Goal: Task Accomplishment & Management: Use online tool/utility

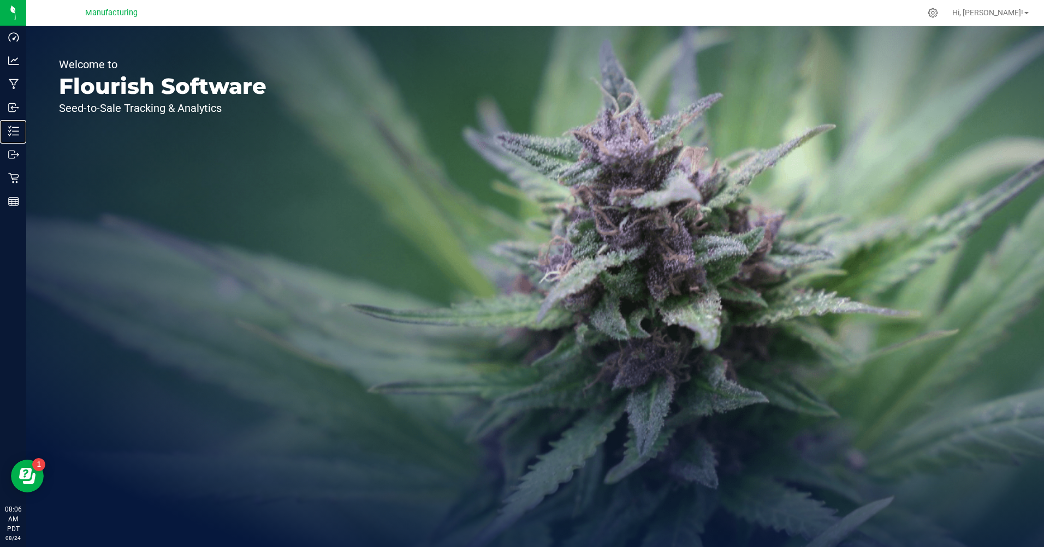
click at [0, 0] on p "Inventory" at bounding box center [0, 0] width 0 height 0
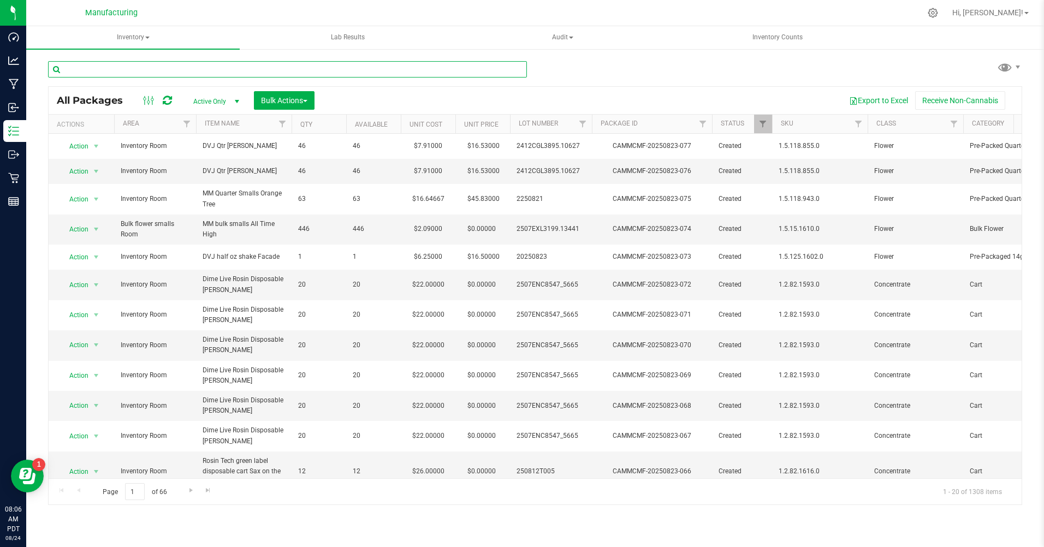
click at [103, 72] on input "text" at bounding box center [287, 69] width 479 height 16
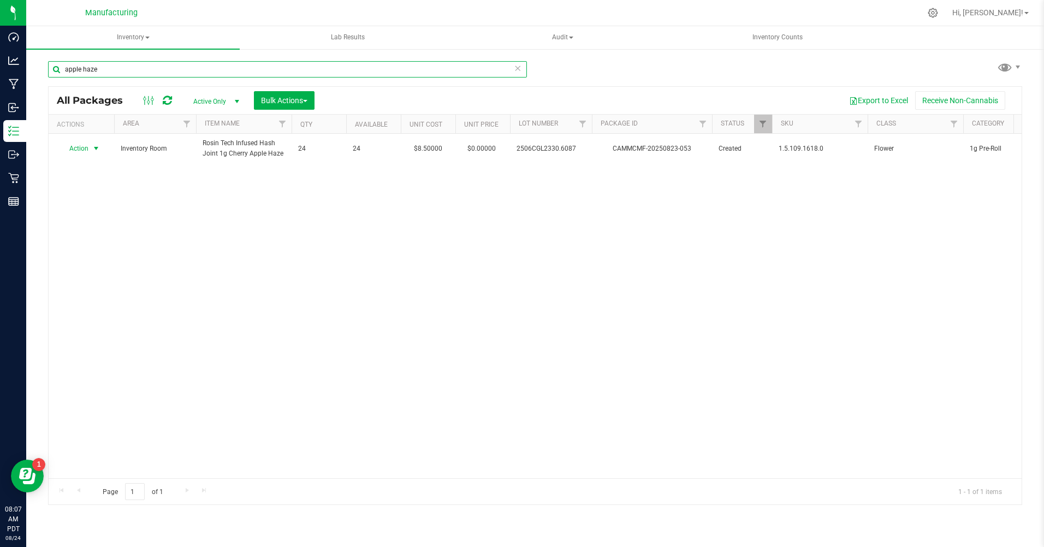
type input "apple haze"
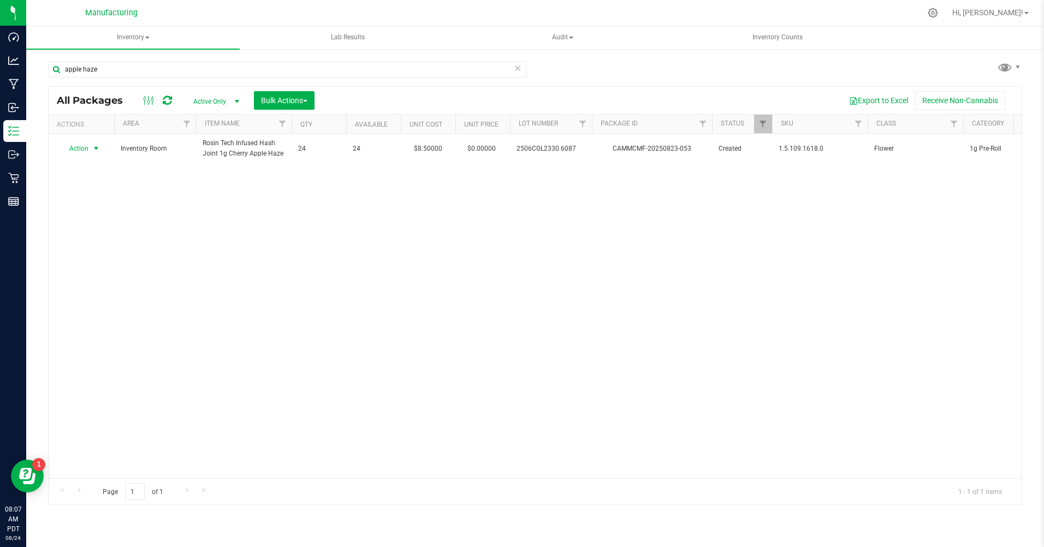
click at [83, 152] on span "Action" at bounding box center [74, 148] width 29 height 15
click at [80, 262] on li "Print package label" at bounding box center [95, 264] width 70 height 16
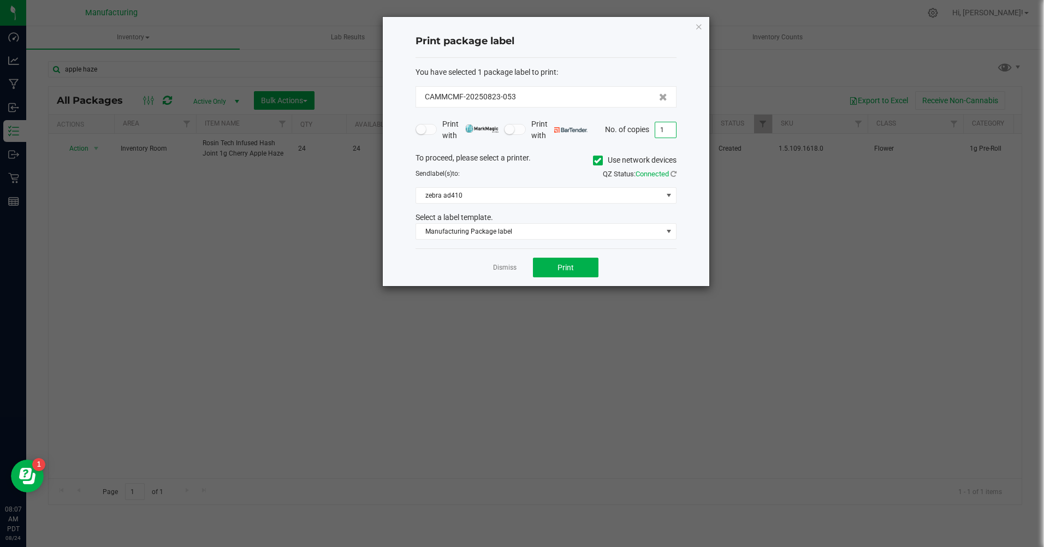
click at [670, 127] on input "1" at bounding box center [665, 129] width 21 height 15
type input "24"
click at [578, 266] on button "Print" at bounding box center [566, 268] width 66 height 20
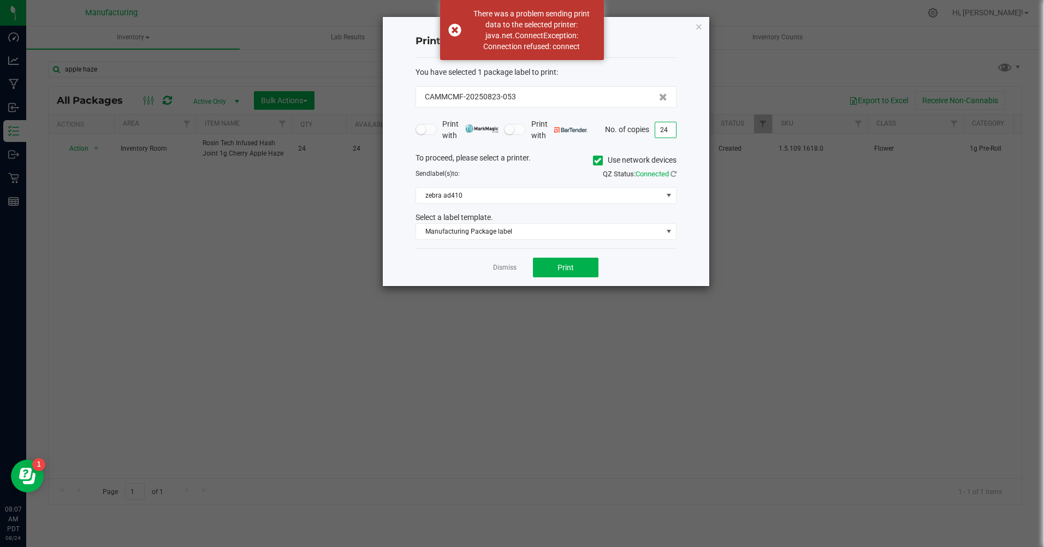
click at [672, 129] on input "24" at bounding box center [665, 129] width 21 height 15
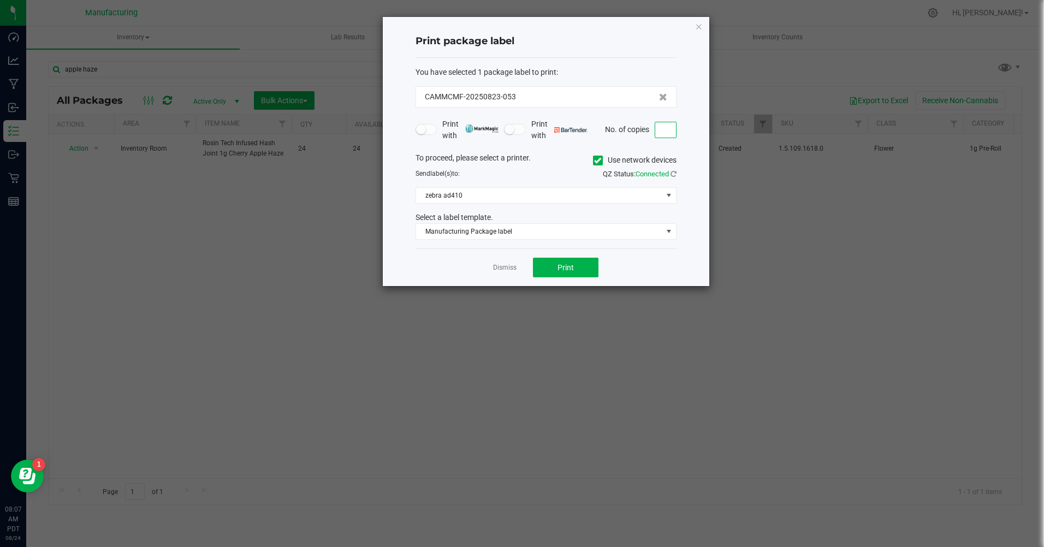
click at [597, 161] on icon at bounding box center [597, 161] width 7 height 0
click at [0, 0] on input "Use network devices" at bounding box center [0, 0] width 0 height 0
click at [492, 192] on span at bounding box center [539, 195] width 246 height 15
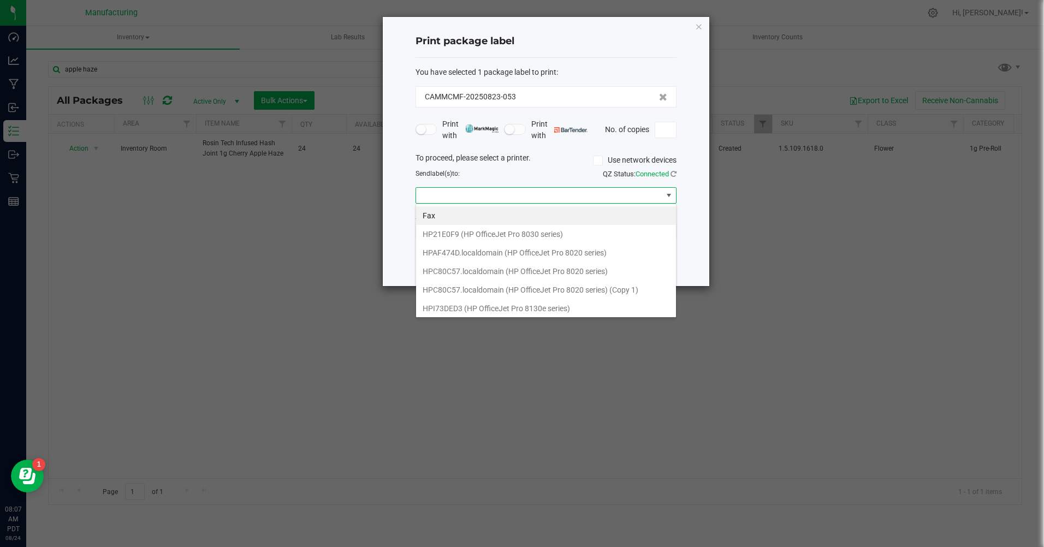
scroll to position [95, 0]
click at [482, 304] on ZPL "ZDesigner ZD410-300dpi ZPL" at bounding box center [546, 306] width 260 height 19
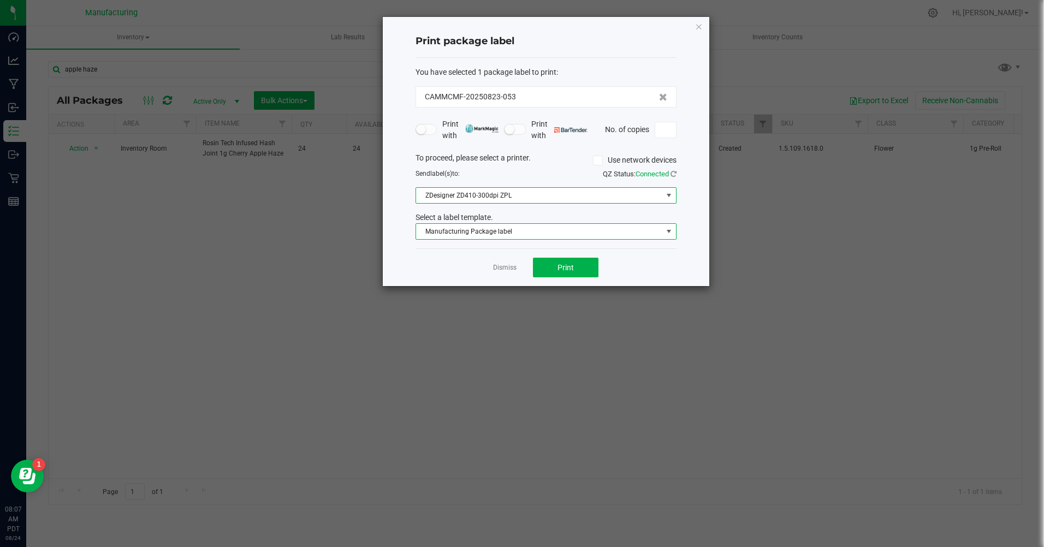
click at [563, 233] on span "Manufacturing Package label" at bounding box center [539, 231] width 246 height 15
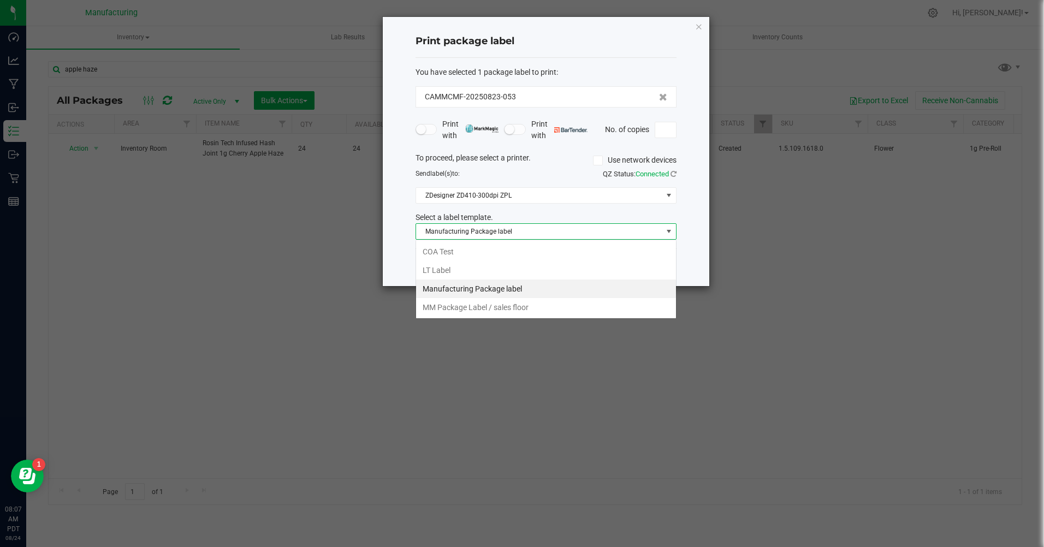
scroll to position [16, 261]
click at [481, 304] on li "MM Package Label / sales floor" at bounding box center [546, 307] width 260 height 19
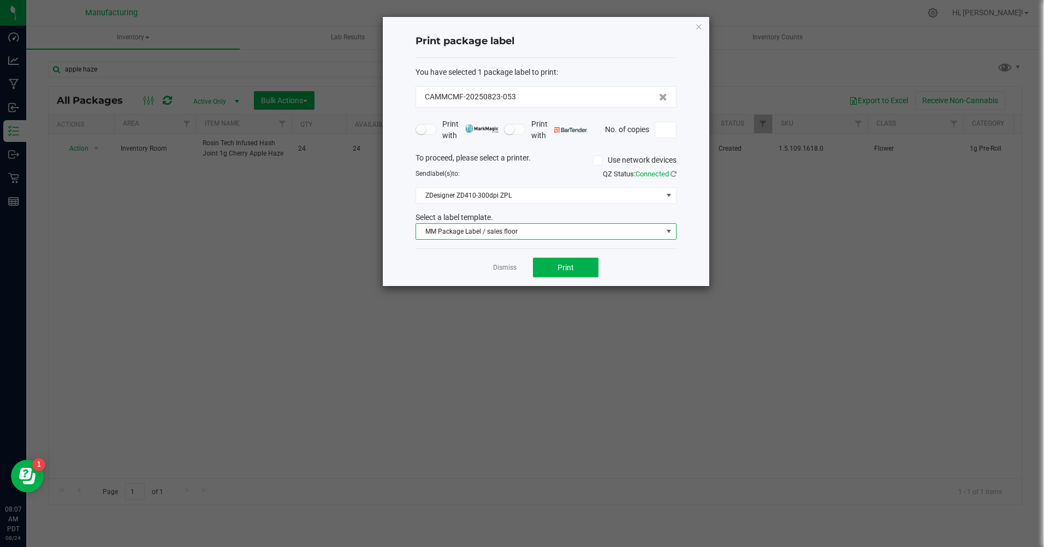
click at [665, 133] on input at bounding box center [665, 129] width 21 height 15
type input "24"
click at [550, 268] on button "Print" at bounding box center [566, 268] width 66 height 20
click at [697, 27] on icon "button" at bounding box center [699, 26] width 8 height 13
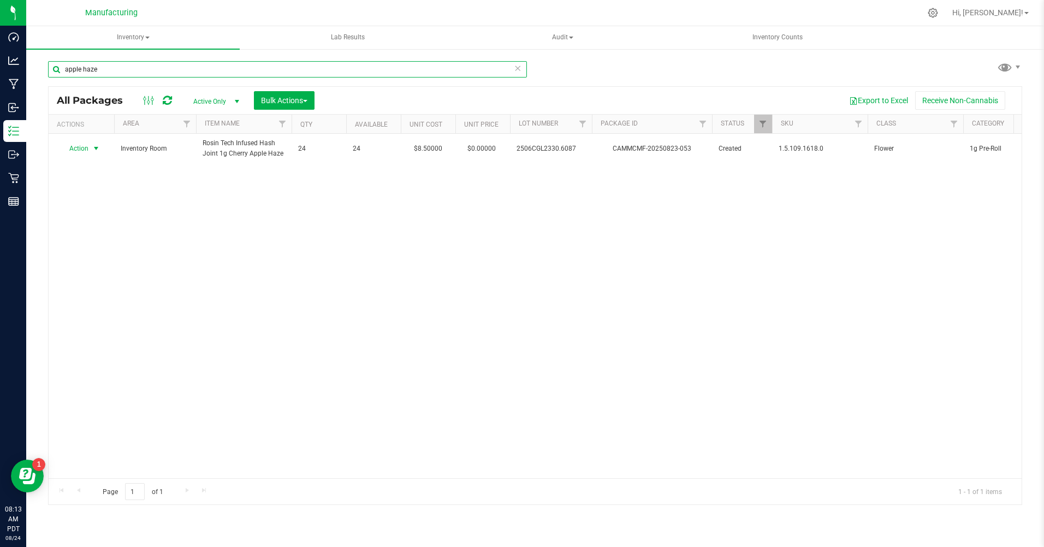
click at [106, 68] on input "apple haze" at bounding box center [287, 69] width 479 height 16
type input "a"
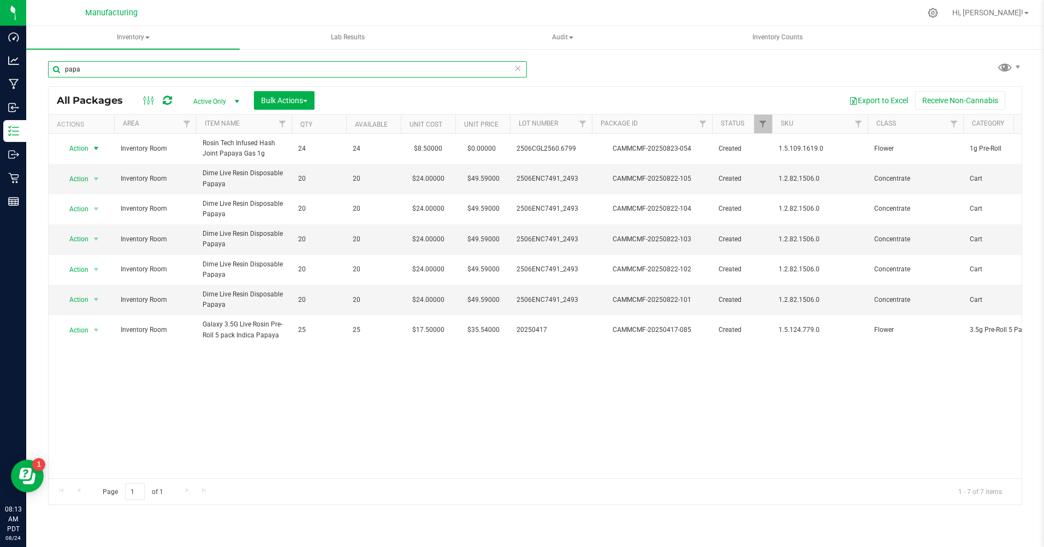
type input "papa"
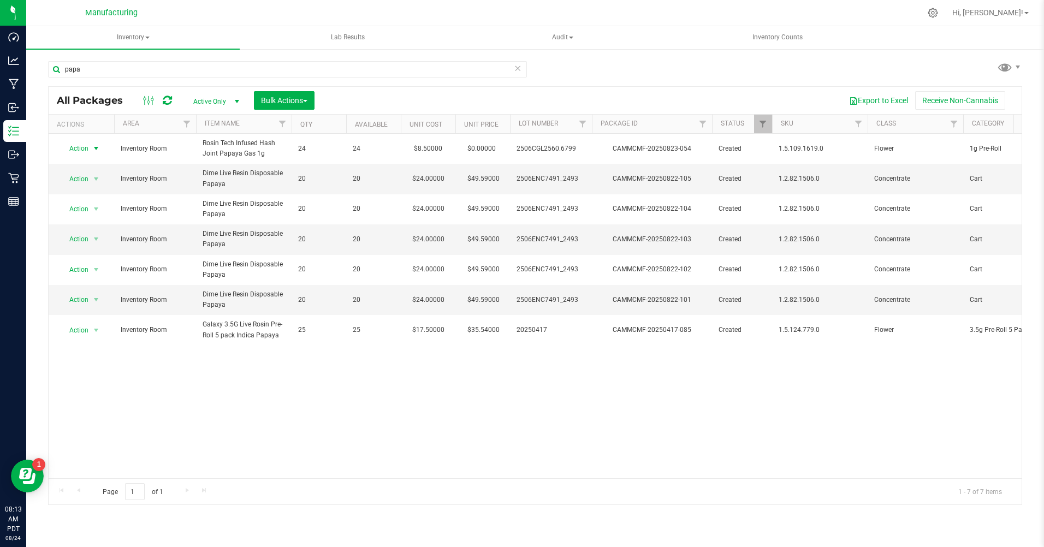
click at [87, 147] on span "Action" at bounding box center [74, 148] width 29 height 15
click at [92, 265] on li "Print package label" at bounding box center [95, 264] width 70 height 16
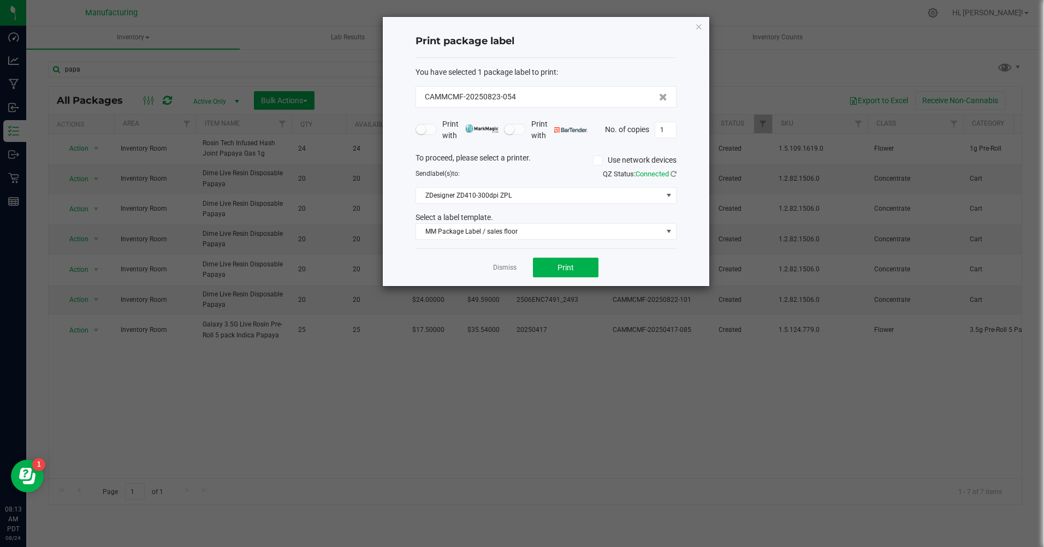
click at [663, 129] on input "1" at bounding box center [665, 129] width 21 height 15
type input "24"
click at [567, 260] on button "Print" at bounding box center [566, 268] width 66 height 20
click at [699, 25] on icon "button" at bounding box center [699, 26] width 8 height 13
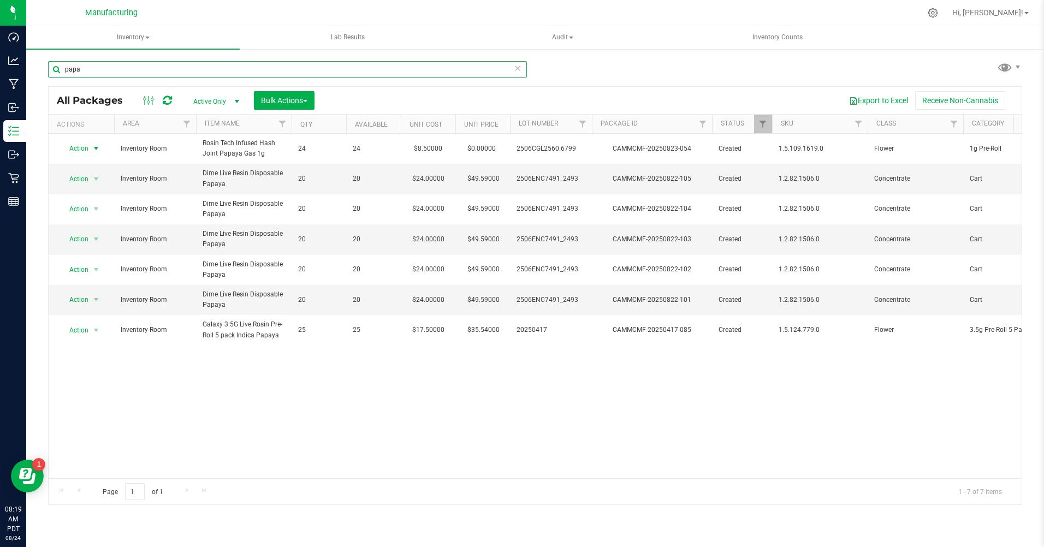
click at [98, 69] on input "papa" at bounding box center [287, 69] width 479 height 16
type input "p"
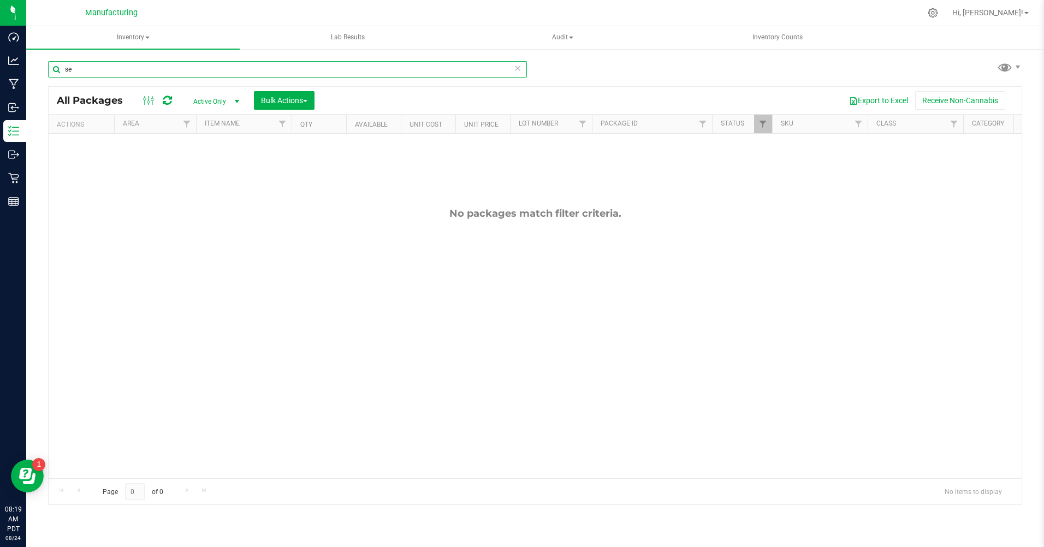
type input "s"
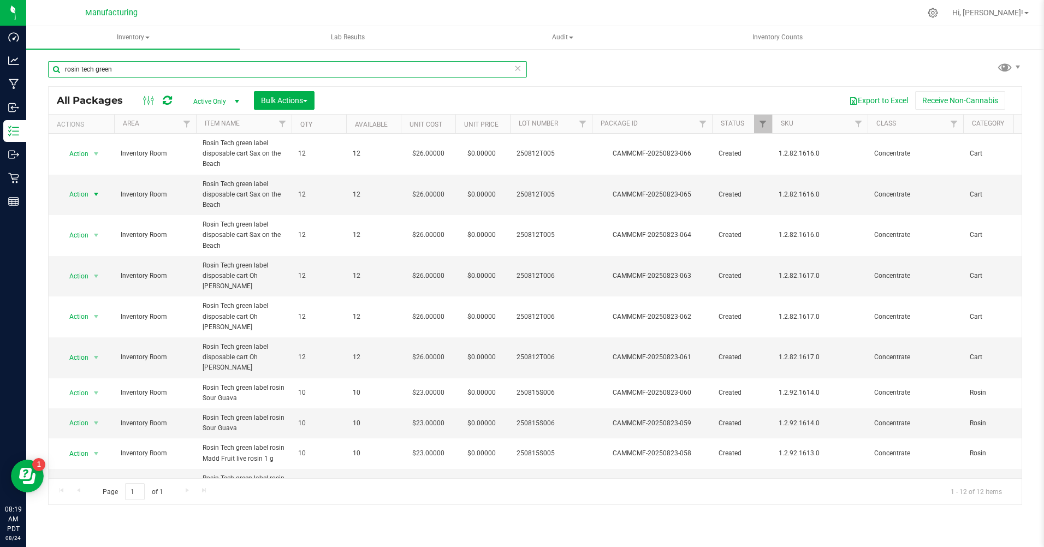
type input "rosin tech green"
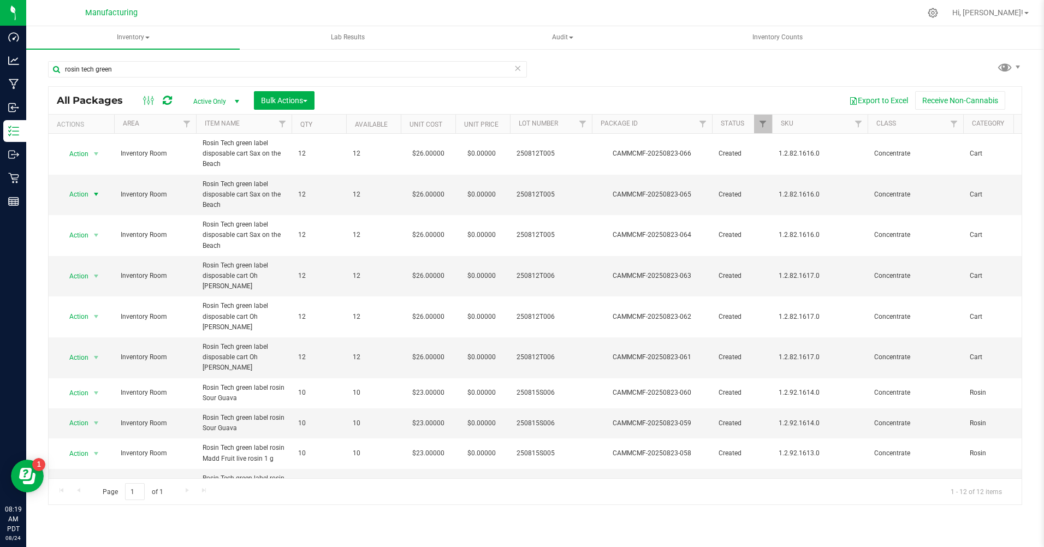
click at [81, 195] on span "Action" at bounding box center [74, 194] width 29 height 15
click at [81, 312] on li "Print package label" at bounding box center [95, 310] width 70 height 16
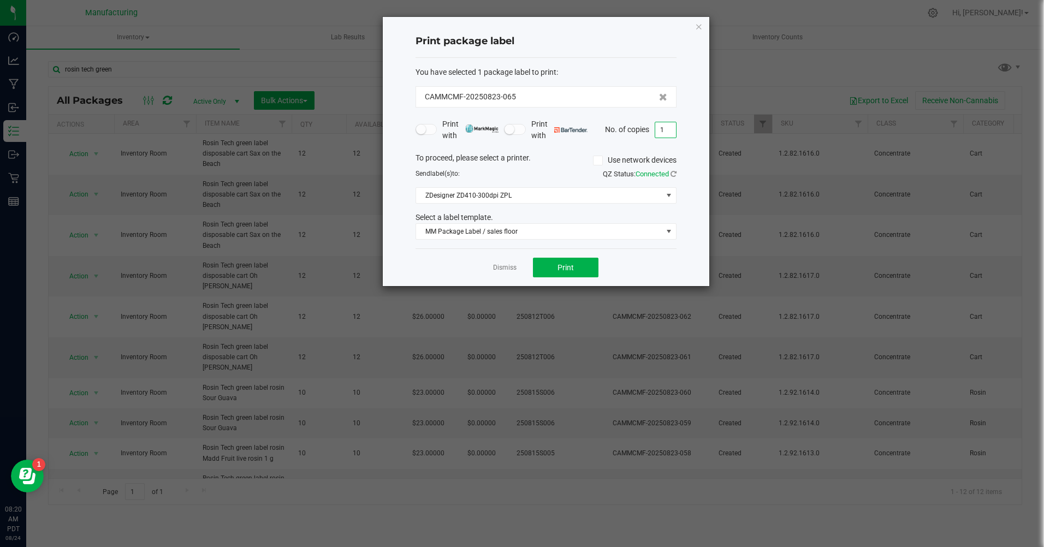
click at [670, 132] on input "1" at bounding box center [665, 129] width 21 height 15
type input "12"
click at [590, 269] on button "Print" at bounding box center [566, 268] width 66 height 20
click at [700, 22] on icon "button" at bounding box center [699, 26] width 8 height 13
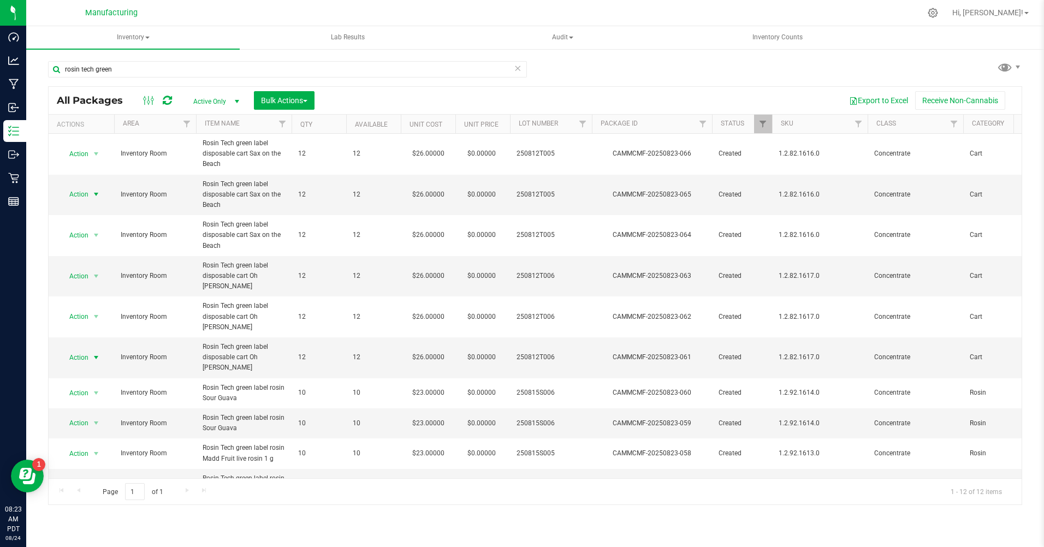
click at [81, 350] on span "Action" at bounding box center [74, 357] width 29 height 15
click at [89, 449] on li "Print package label" at bounding box center [95, 447] width 70 height 16
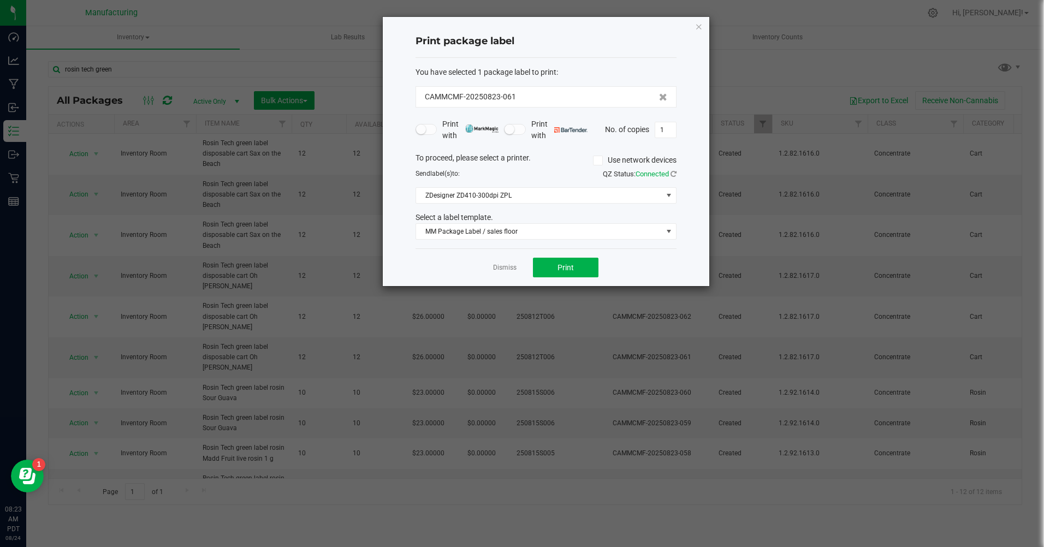
click at [666, 130] on input "1" at bounding box center [665, 129] width 21 height 15
type input "12"
click at [571, 271] on span "Print" at bounding box center [565, 267] width 16 height 9
click at [698, 26] on icon "button" at bounding box center [699, 26] width 8 height 13
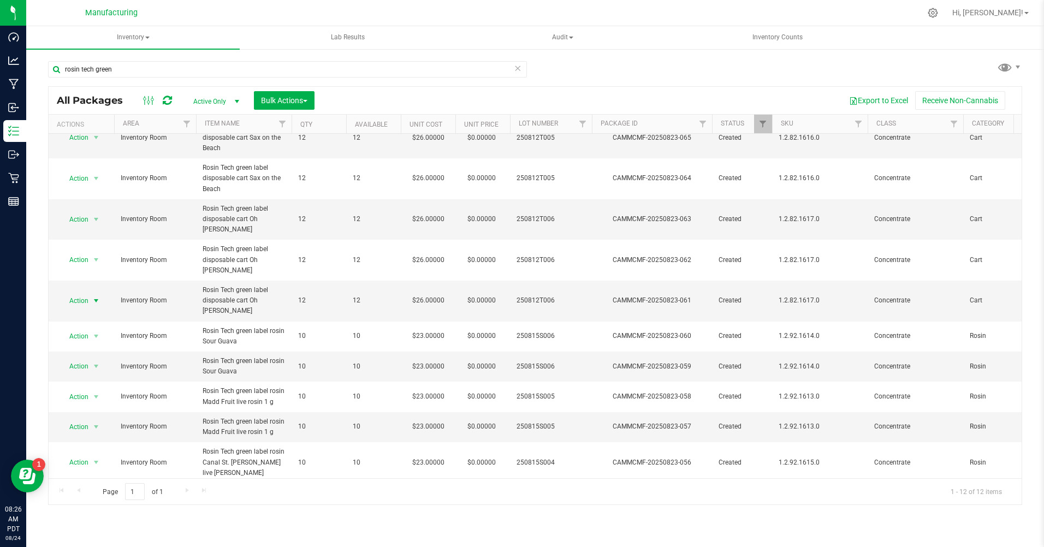
scroll to position [57, 0]
click at [83, 495] on span "Action" at bounding box center [74, 502] width 29 height 15
click at [88, 375] on li "Print package label" at bounding box center [95, 372] width 70 height 16
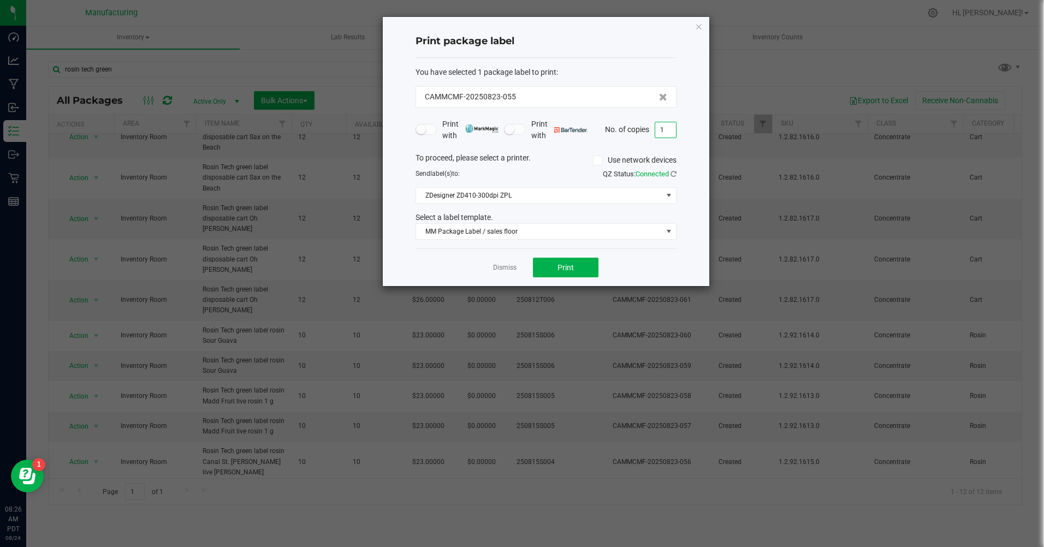
click at [658, 134] on input "1" at bounding box center [665, 129] width 21 height 15
type input "10"
click at [574, 261] on button "Print" at bounding box center [566, 268] width 66 height 20
click at [701, 22] on icon "button" at bounding box center [699, 26] width 8 height 13
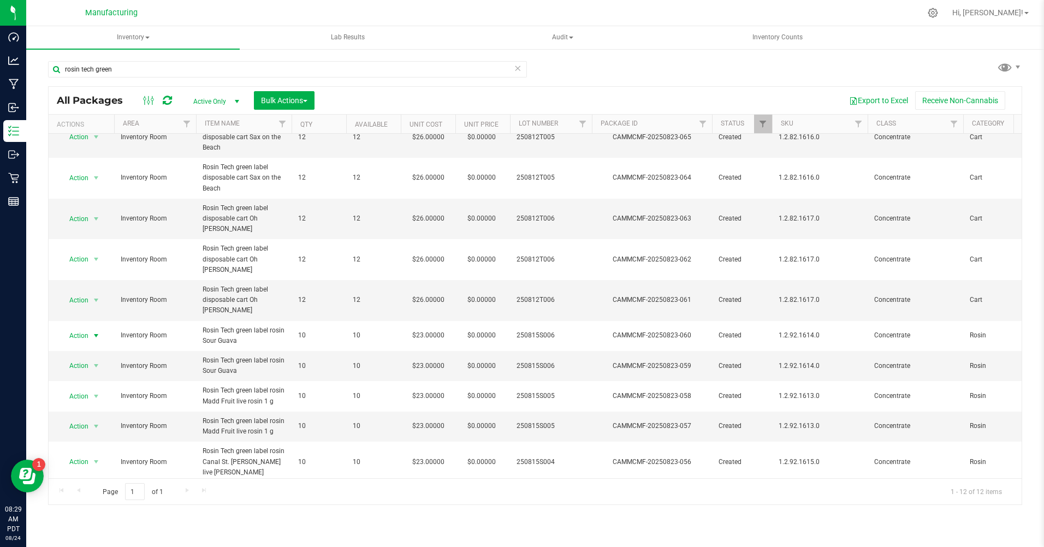
click at [84, 328] on span "Action" at bounding box center [74, 335] width 29 height 15
click at [78, 423] on li "Print package label" at bounding box center [95, 420] width 70 height 16
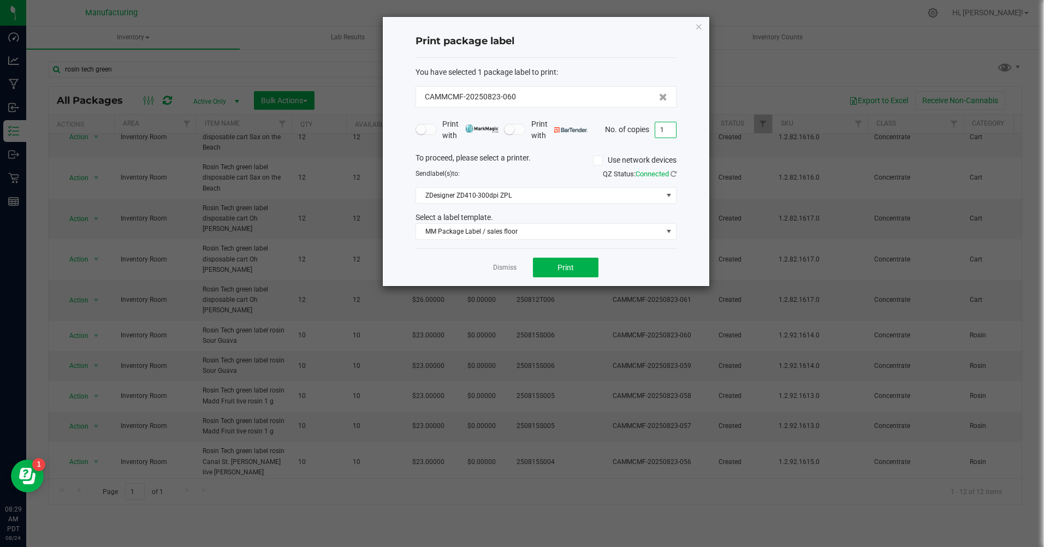
click at [672, 134] on input "1" at bounding box center [665, 129] width 21 height 15
type input "10"
click at [554, 264] on button "Print" at bounding box center [566, 268] width 66 height 20
click at [698, 28] on icon "button" at bounding box center [699, 26] width 8 height 13
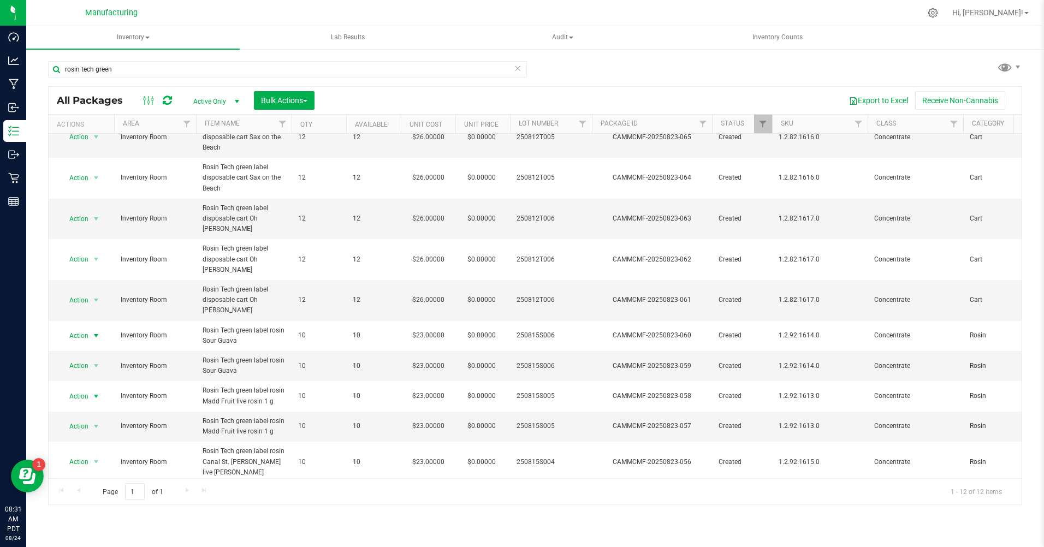
click at [72, 389] on span "Action" at bounding box center [74, 396] width 29 height 15
click at [79, 286] on li "Print package label" at bounding box center [95, 282] width 70 height 16
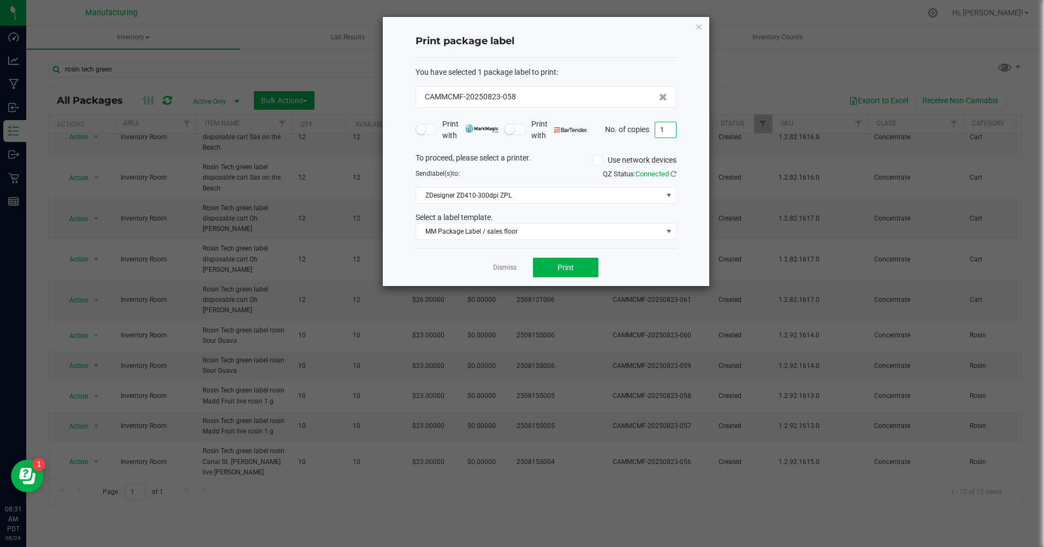
click at [670, 133] on input "1" at bounding box center [665, 129] width 21 height 15
type input "10"
click at [574, 273] on button "Print" at bounding box center [566, 268] width 66 height 20
click at [698, 27] on icon "button" at bounding box center [699, 26] width 8 height 13
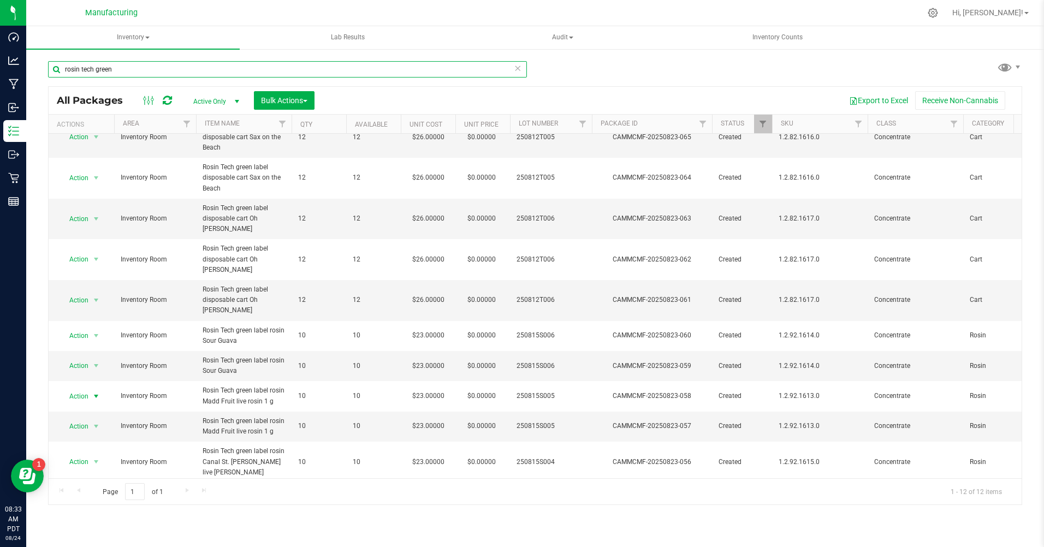
click at [123, 68] on input "rosin tech green" at bounding box center [287, 69] width 479 height 16
type input "r"
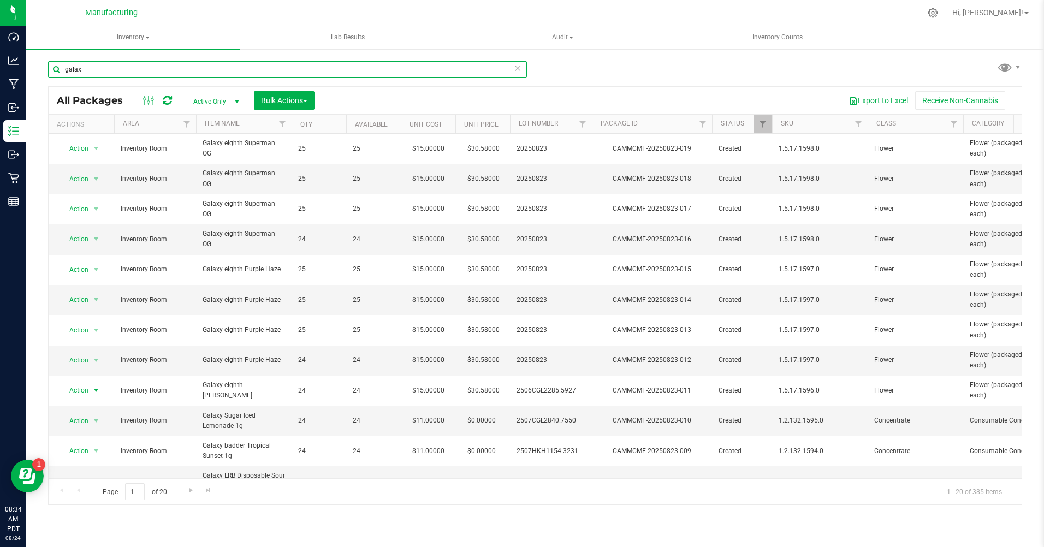
type input "galax"
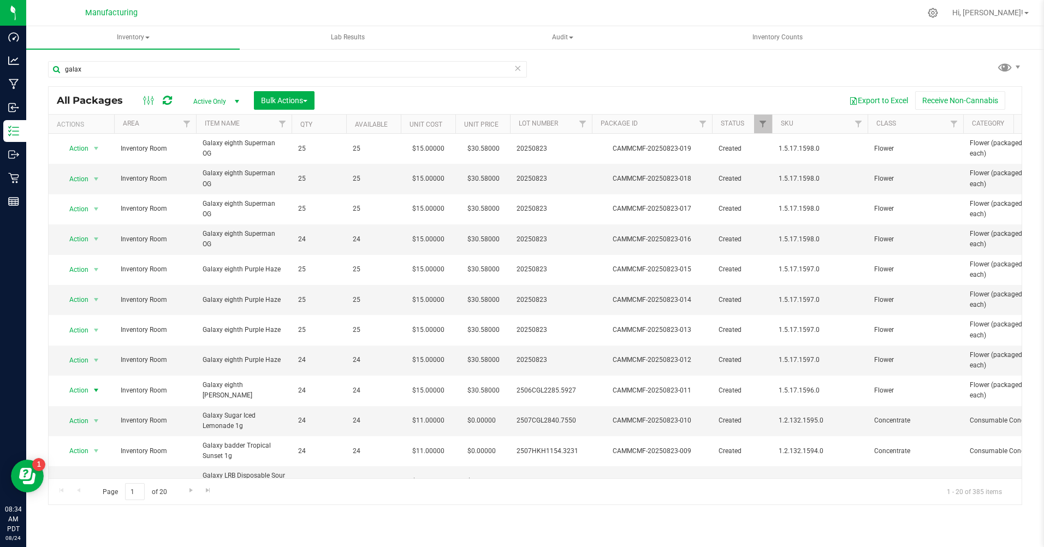
click at [81, 392] on span "Action" at bounding box center [74, 390] width 29 height 15
click at [78, 309] on li "Print package label" at bounding box center [95, 307] width 70 height 16
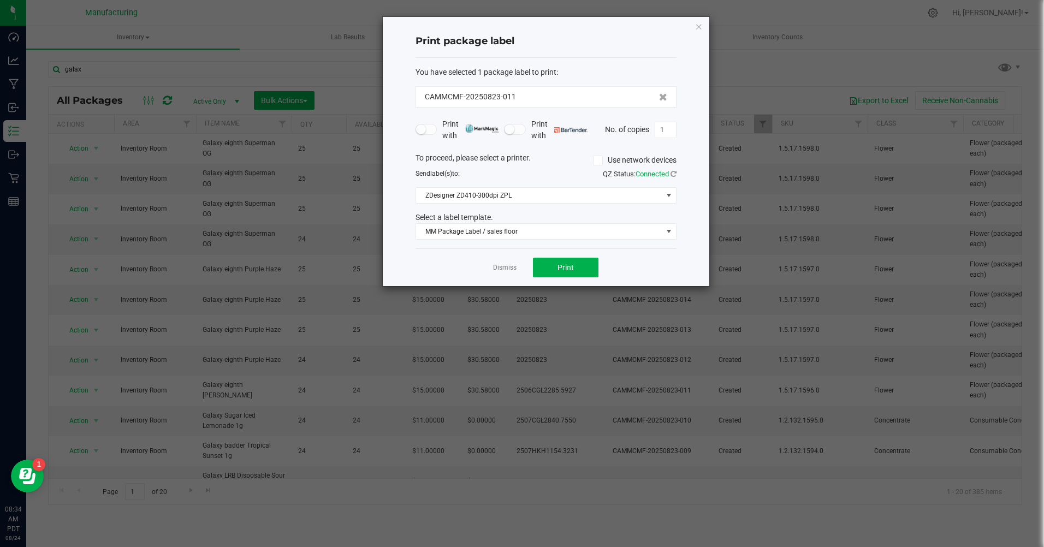
click at [668, 126] on input "1" at bounding box center [665, 129] width 21 height 15
type input "1"
type input "24"
click at [565, 262] on button "Print" at bounding box center [566, 268] width 66 height 20
click at [698, 27] on icon "button" at bounding box center [699, 26] width 8 height 13
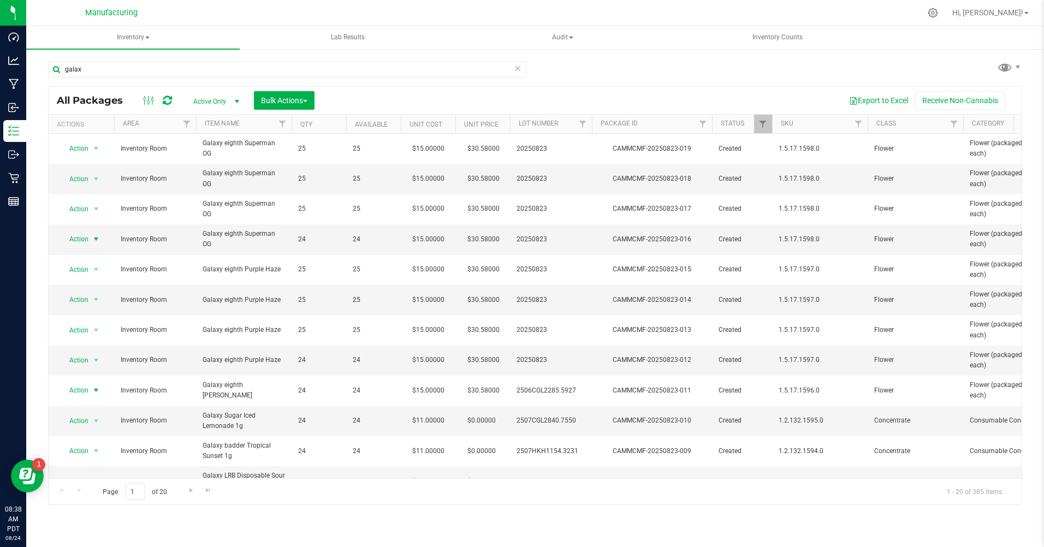
click at [85, 241] on span "Action" at bounding box center [74, 238] width 29 height 15
click at [90, 355] on li "Print package label" at bounding box center [95, 355] width 70 height 16
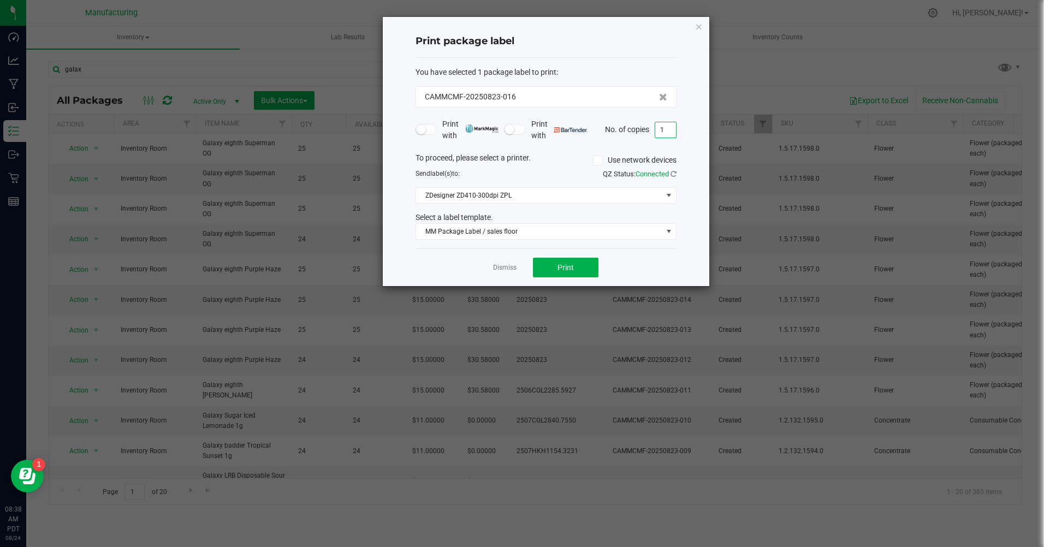
click at [666, 133] on input "1" at bounding box center [665, 129] width 21 height 15
type input "24"
click at [563, 272] on span "Print" at bounding box center [565, 267] width 16 height 9
click at [701, 27] on icon "button" at bounding box center [699, 26] width 8 height 13
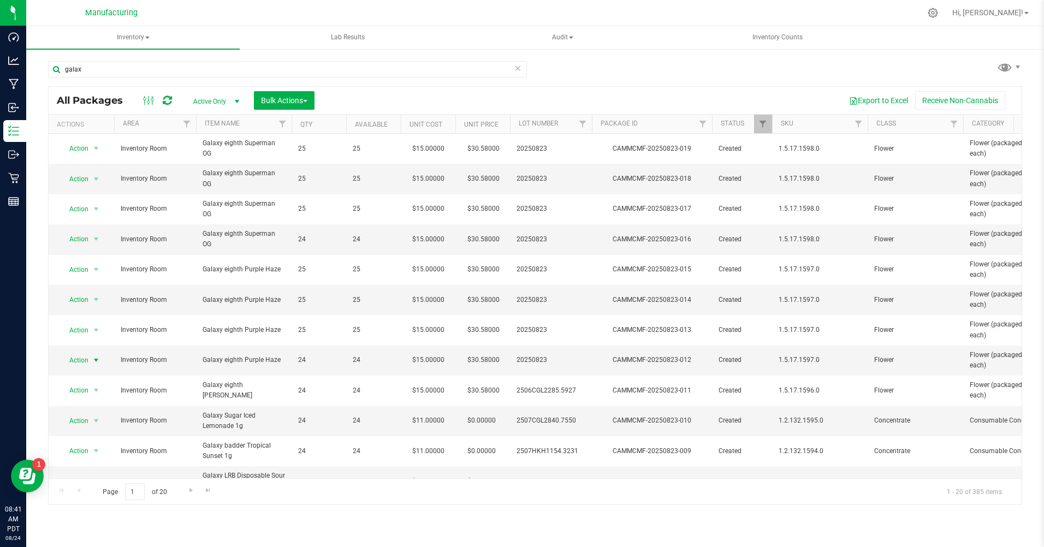
click at [86, 359] on span "Action" at bounding box center [74, 360] width 29 height 15
click at [84, 277] on li "Print package label" at bounding box center [95, 277] width 70 height 16
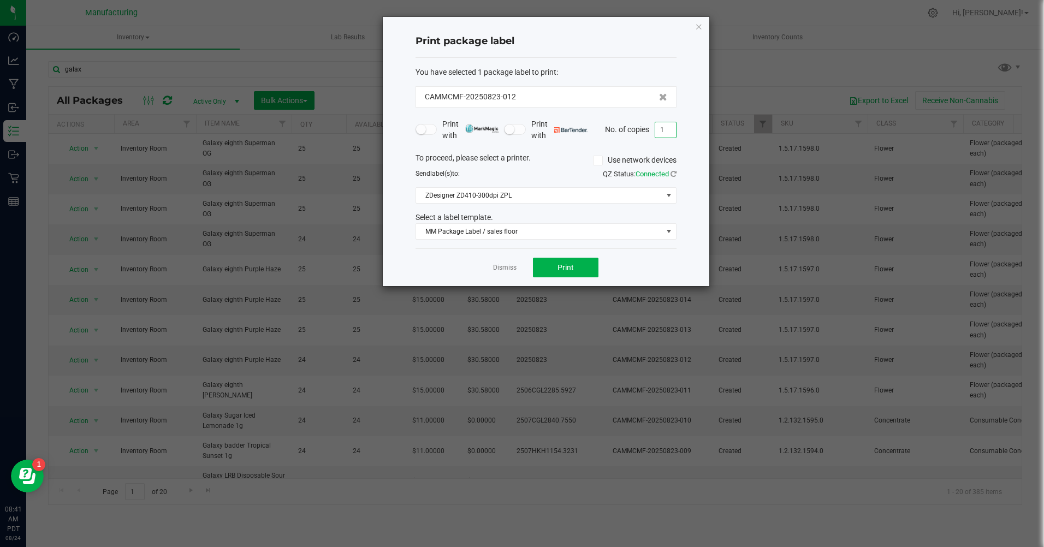
click at [663, 132] on input "1" at bounding box center [665, 129] width 21 height 15
type input "24"
click at [560, 269] on span "Print" at bounding box center [565, 267] width 16 height 9
click at [699, 24] on icon "button" at bounding box center [699, 26] width 8 height 13
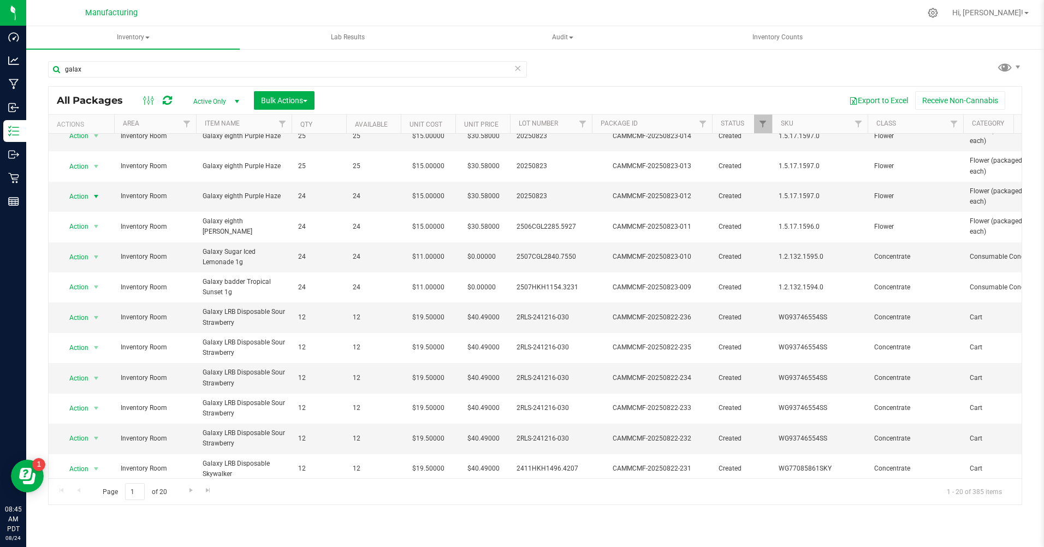
scroll to position [268, 0]
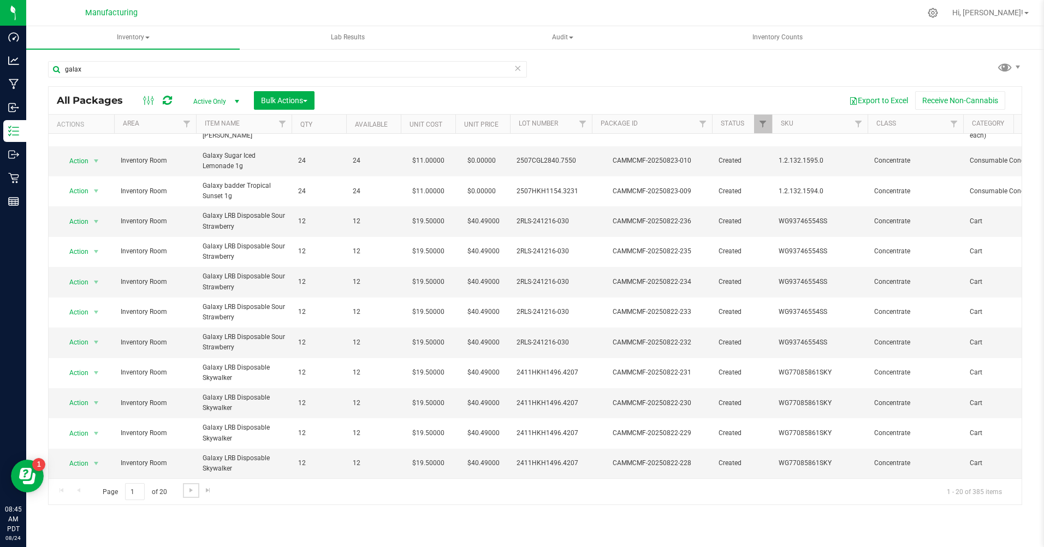
click at [191, 487] on span "Go to the next page" at bounding box center [191, 490] width 9 height 9
click at [192, 489] on span "Go to the next page" at bounding box center [191, 490] width 9 height 9
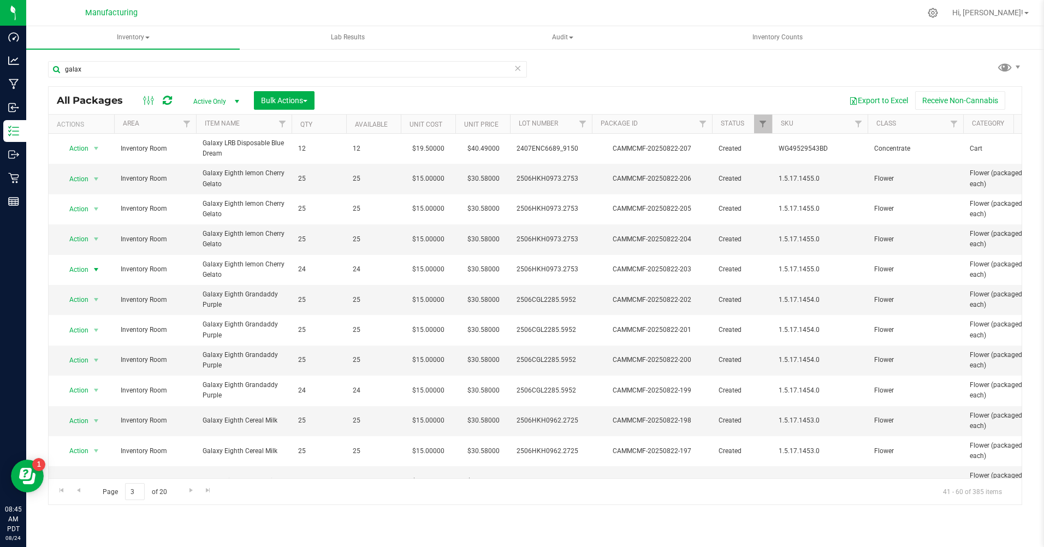
click at [74, 266] on span "Action" at bounding box center [74, 269] width 29 height 15
click at [92, 388] on li "Print package label" at bounding box center [95, 385] width 70 height 16
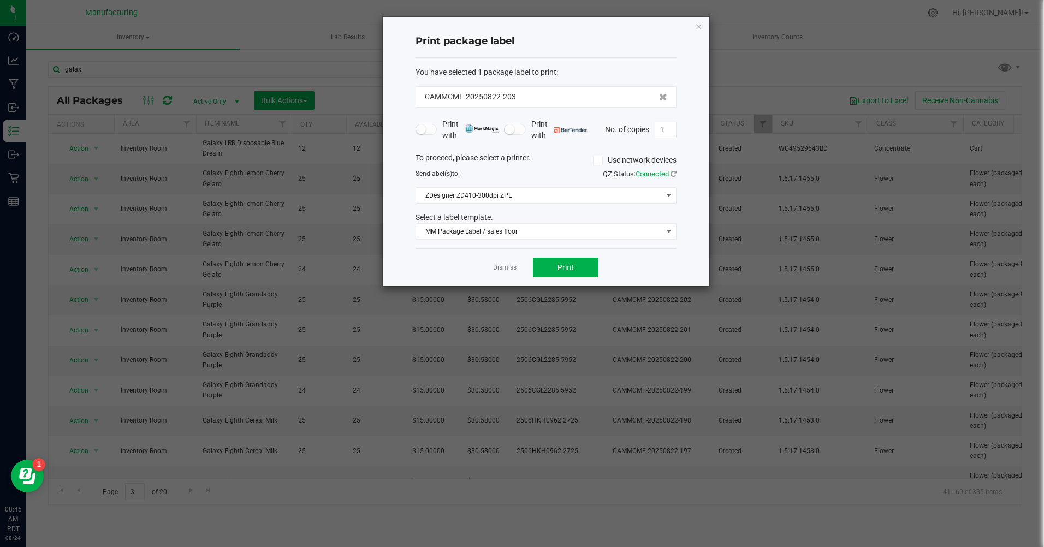
click at [671, 133] on input "1" at bounding box center [665, 129] width 21 height 15
type input "24"
click at [552, 272] on button "Print" at bounding box center [566, 268] width 66 height 20
click at [699, 28] on icon "button" at bounding box center [699, 26] width 8 height 13
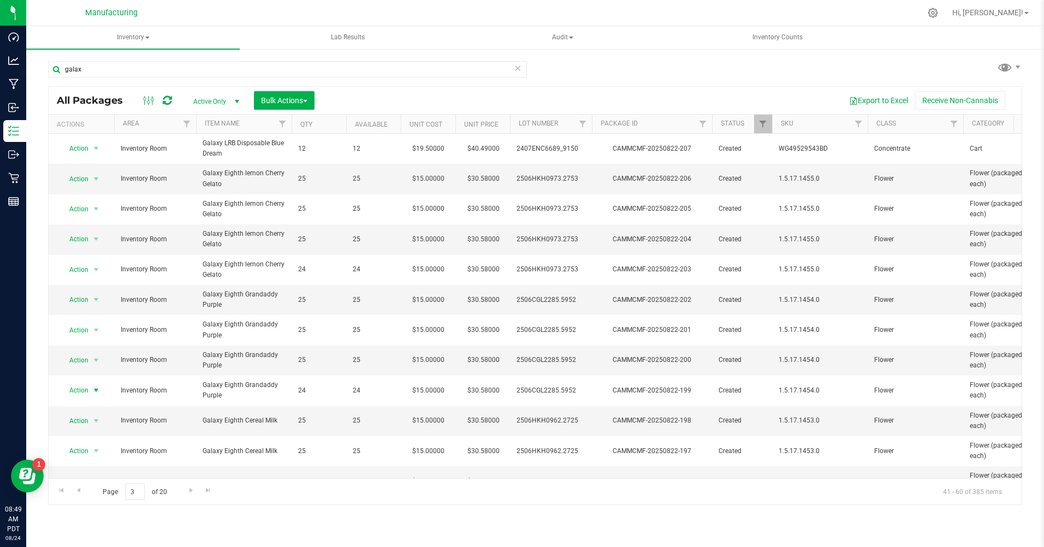
click at [84, 390] on span "Action" at bounding box center [74, 390] width 29 height 15
click at [91, 309] on li "Print package label" at bounding box center [95, 307] width 70 height 16
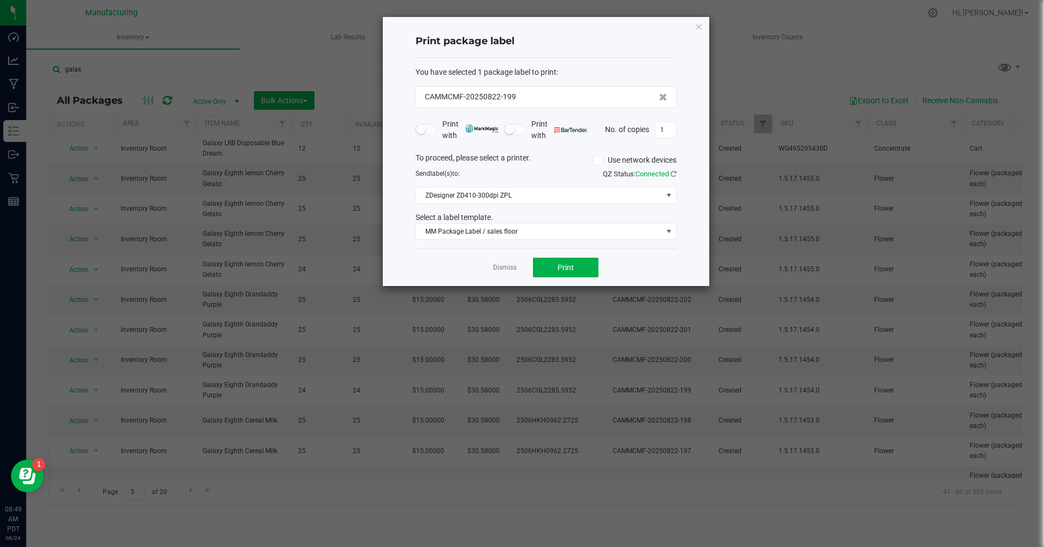
click at [670, 129] on input "1" at bounding box center [665, 129] width 21 height 15
type input "24"
click at [571, 270] on span "Print" at bounding box center [565, 267] width 16 height 9
click at [698, 22] on icon "button" at bounding box center [699, 26] width 8 height 13
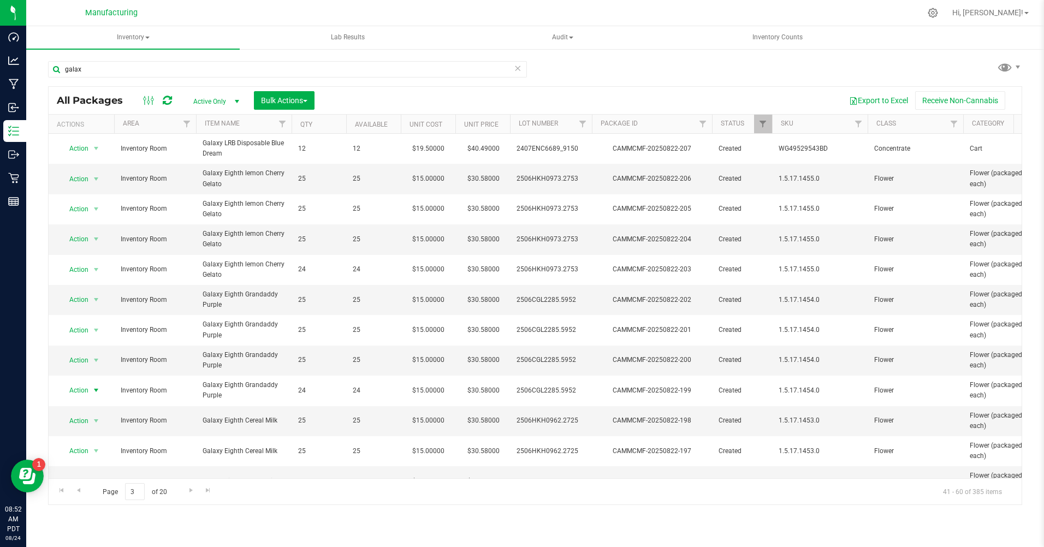
scroll to position [55, 0]
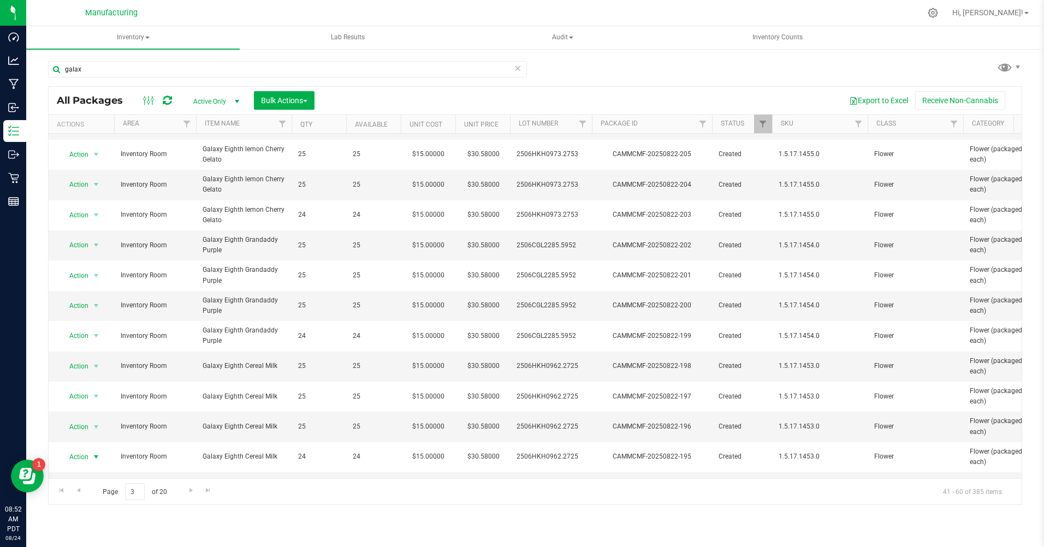
click at [73, 456] on span "Action" at bounding box center [74, 456] width 29 height 15
click at [99, 370] on li "Print package label" at bounding box center [95, 374] width 70 height 16
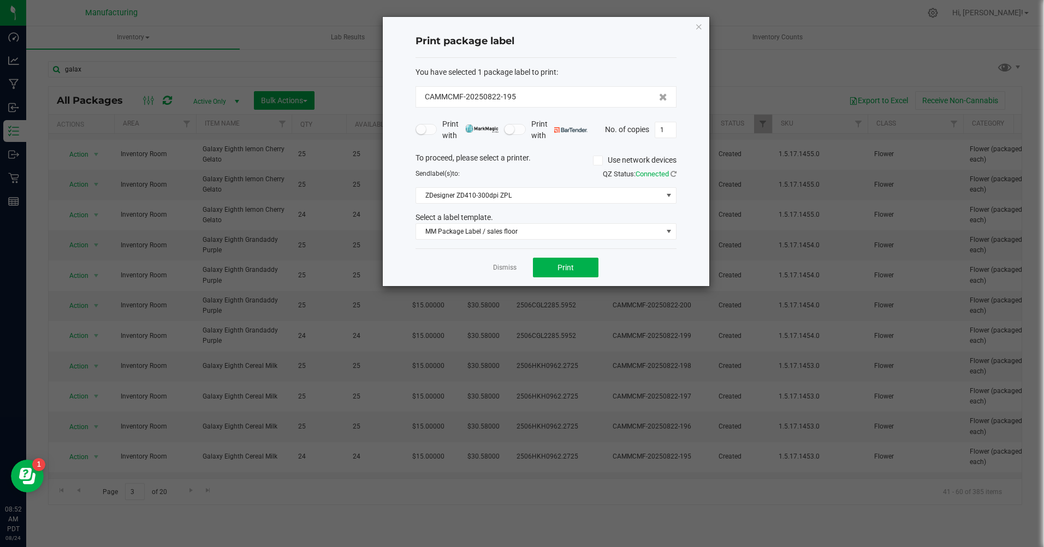
click at [668, 133] on input "1" at bounding box center [665, 129] width 21 height 15
type input "24"
click at [565, 269] on span "Print" at bounding box center [565, 267] width 16 height 9
click at [701, 26] on icon "button" at bounding box center [699, 26] width 8 height 13
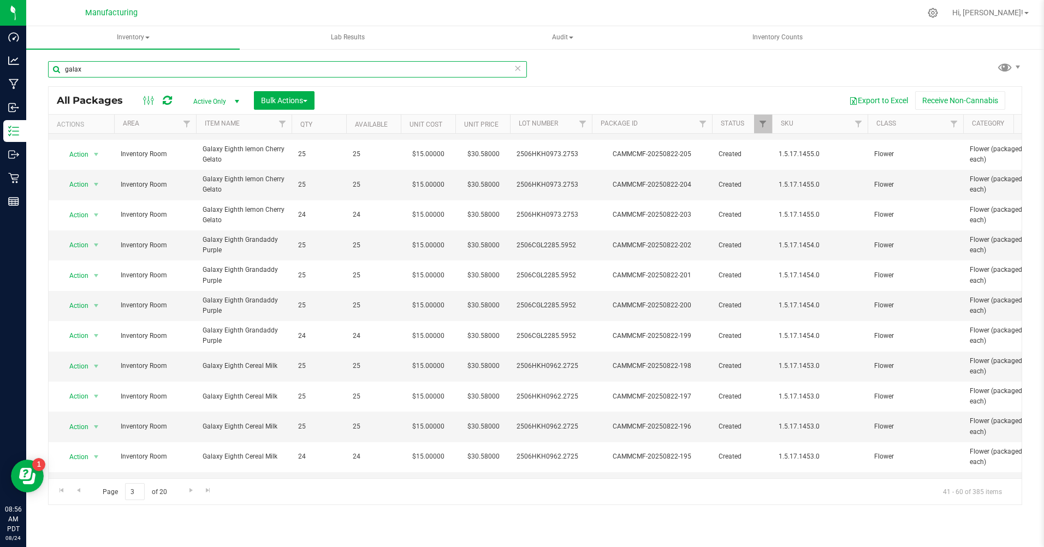
click at [94, 69] on input "galax" at bounding box center [287, 69] width 479 height 16
type input "g"
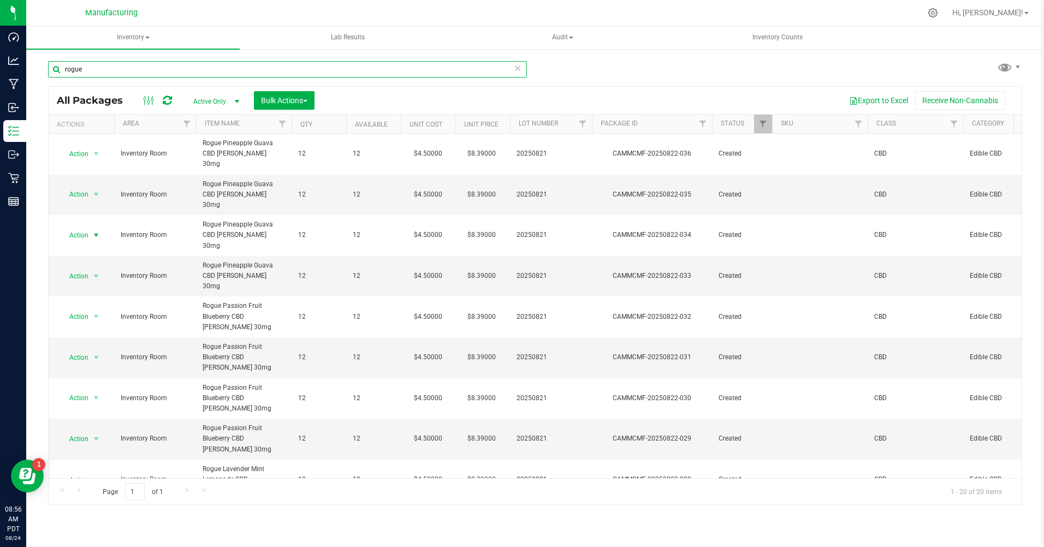
type input "rogue"
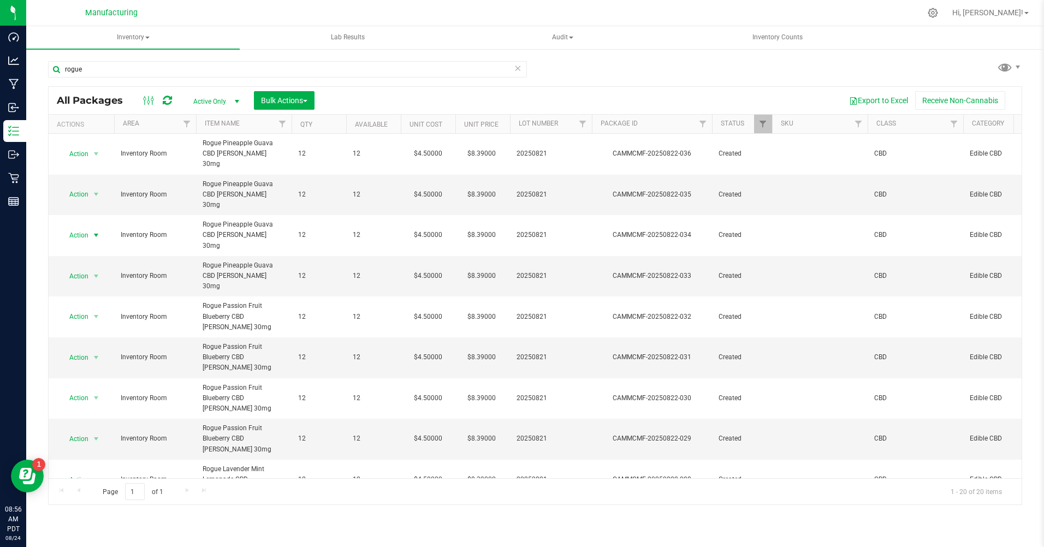
click at [73, 228] on span "Action" at bounding box center [74, 235] width 29 height 15
click at [93, 324] on li "Print package label" at bounding box center [95, 325] width 70 height 16
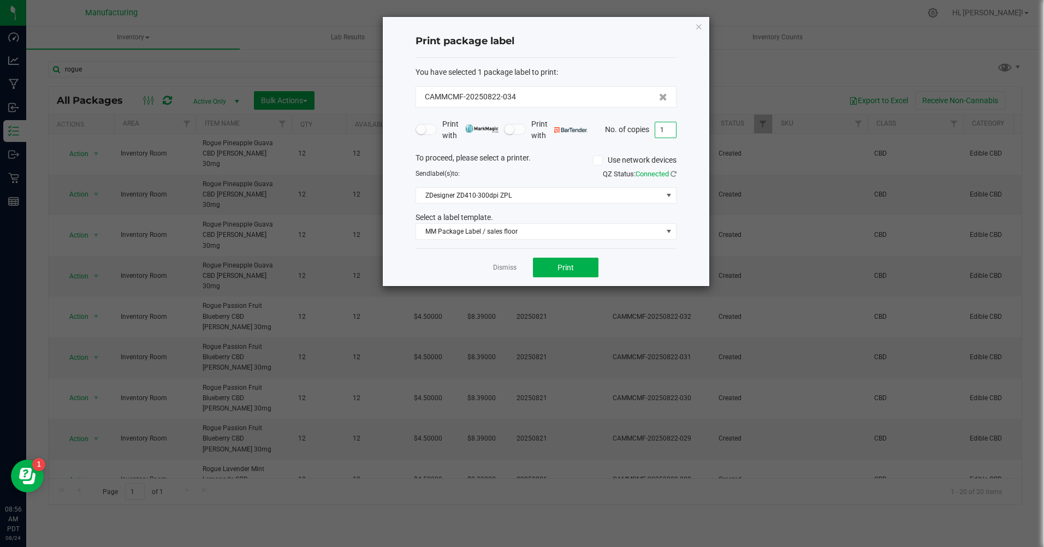
click at [669, 129] on input "1" at bounding box center [665, 129] width 21 height 15
type input "12"
click at [571, 272] on span "Print" at bounding box center [565, 267] width 16 height 9
click at [696, 27] on icon "button" at bounding box center [699, 26] width 8 height 13
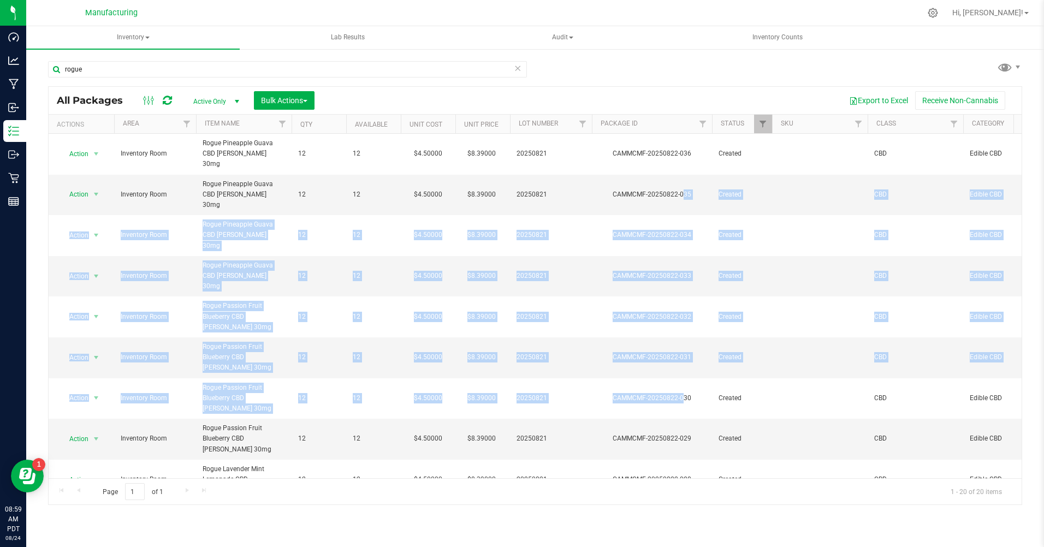
drag, startPoint x: 668, startPoint y: 288, endPoint x: 666, endPoint y: 344, distance: 55.7
click at [666, 342] on tbody "Action Action Adjust qty Create package Edit attributes Global inventory Locate…" at bounding box center [745, 520] width 1392 height 772
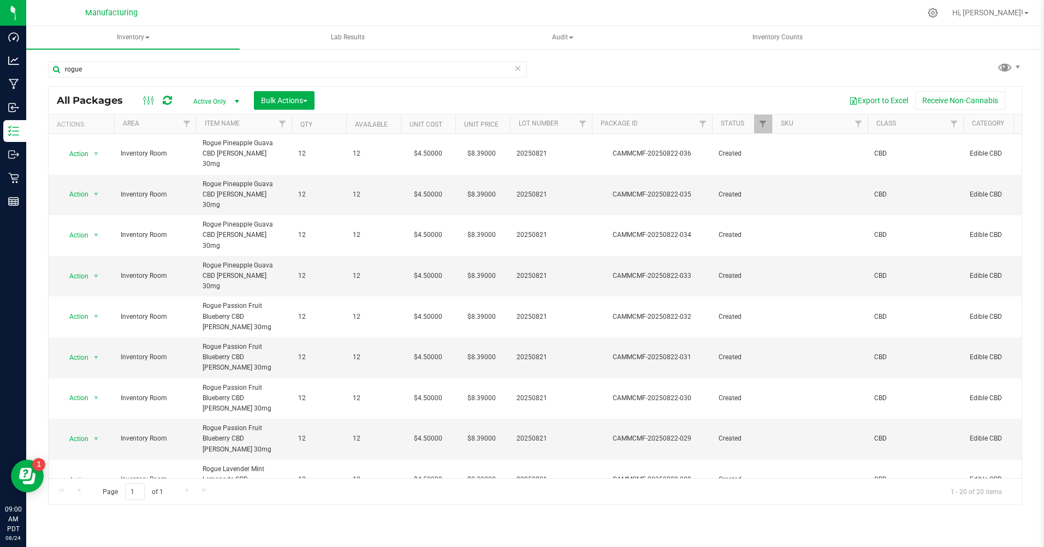
click at [705, 77] on div "rogue All Packages Active Only Active Only Lab Samples Locked All Bulk Actions …" at bounding box center [535, 278] width 974 height 454
click at [85, 390] on span "Action" at bounding box center [74, 397] width 29 height 15
click at [86, 448] on li "Print package label" at bounding box center [95, 445] width 70 height 16
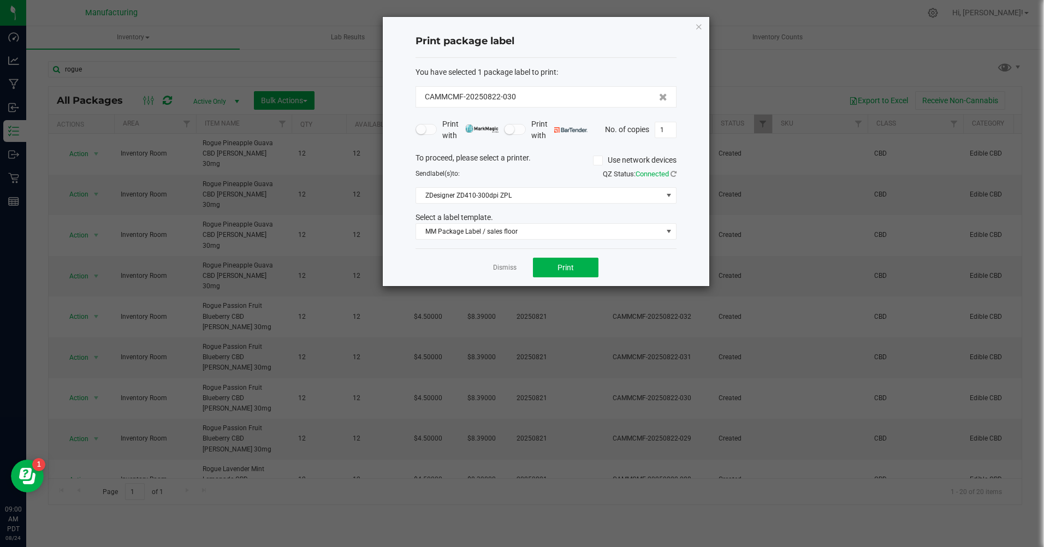
click at [668, 128] on input "1" at bounding box center [665, 129] width 21 height 15
type input "12"
click at [555, 267] on button "Print" at bounding box center [566, 268] width 66 height 20
click at [697, 27] on icon "button" at bounding box center [699, 26] width 8 height 13
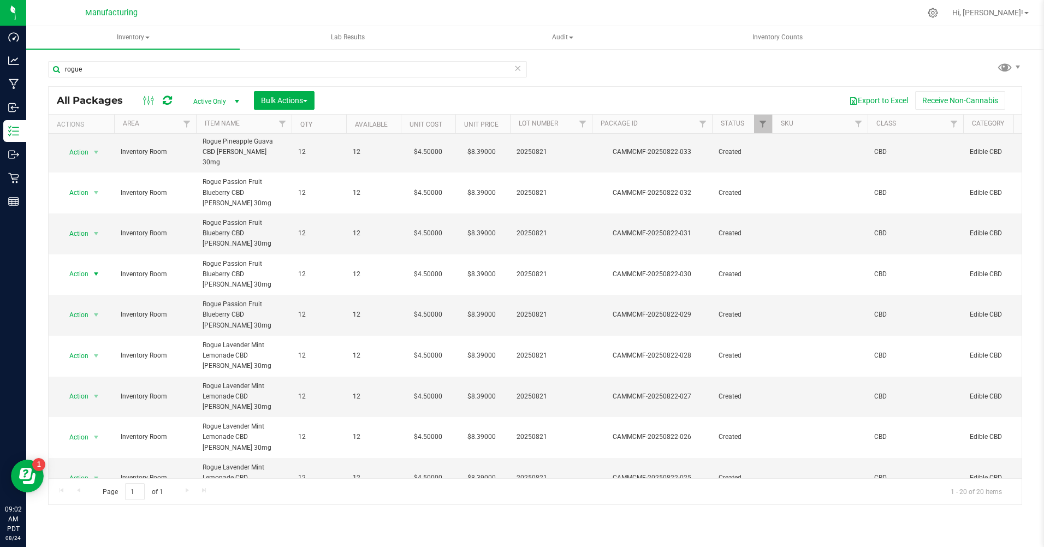
scroll to position [164, 0]
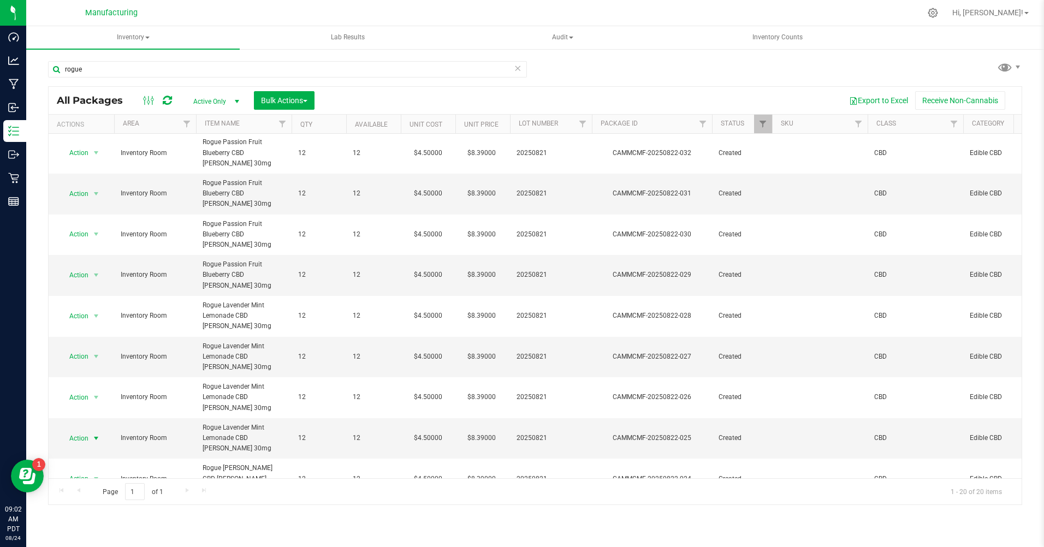
click at [83, 431] on span "Action" at bounding box center [74, 438] width 29 height 15
click at [88, 472] on li "Print package label" at bounding box center [95, 470] width 70 height 16
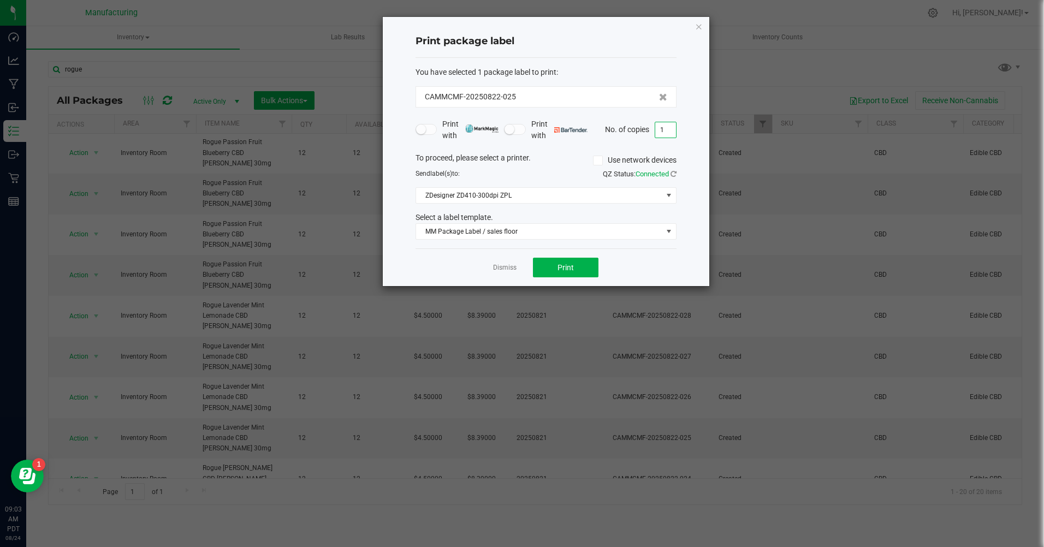
click at [667, 125] on input "1" at bounding box center [665, 129] width 21 height 15
type input "2"
type input "12"
click at [577, 264] on button "Print" at bounding box center [566, 268] width 66 height 20
click at [697, 26] on icon "button" at bounding box center [699, 26] width 8 height 13
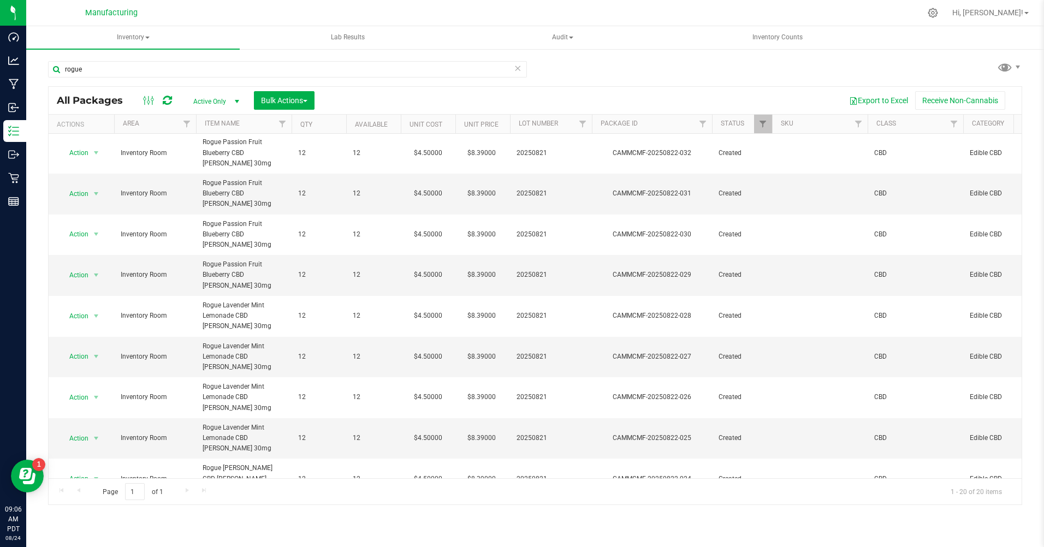
click at [73, 367] on li "Print package label" at bounding box center [95, 367] width 70 height 16
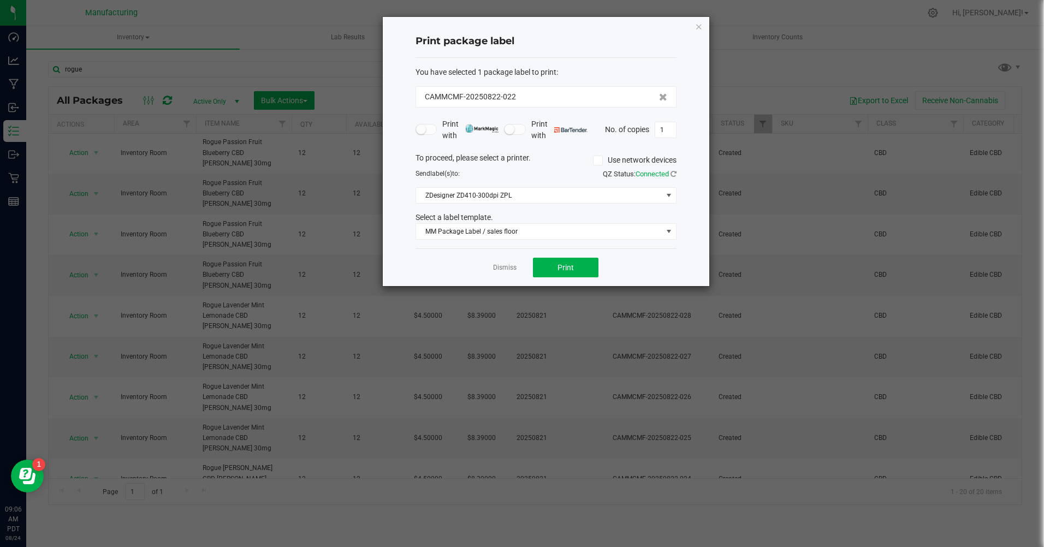
click at [669, 130] on input "1" at bounding box center [665, 129] width 21 height 15
type input "12"
click at [566, 268] on span "Print" at bounding box center [565, 267] width 16 height 9
click at [699, 27] on icon "button" at bounding box center [699, 26] width 8 height 13
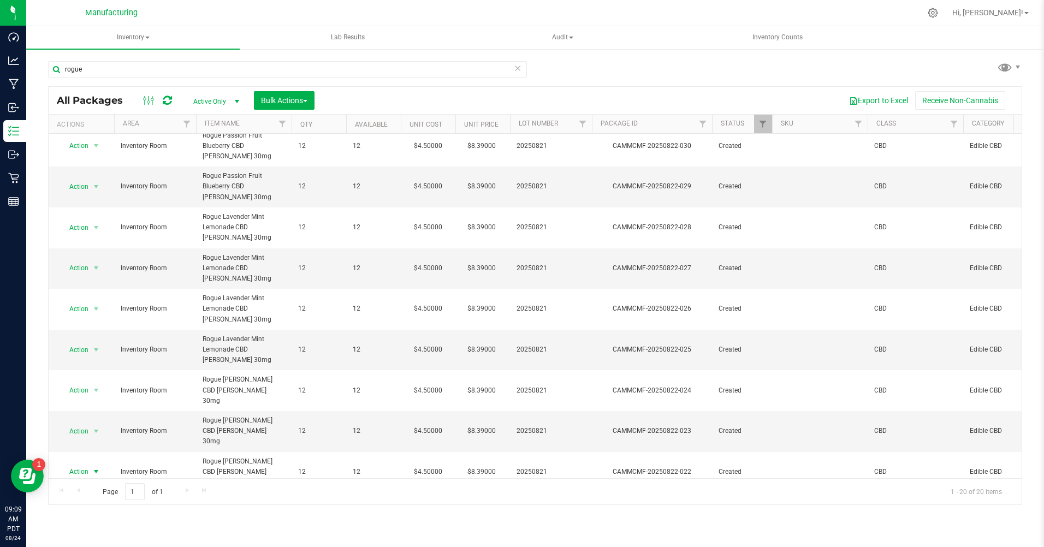
scroll to position [310, 0]
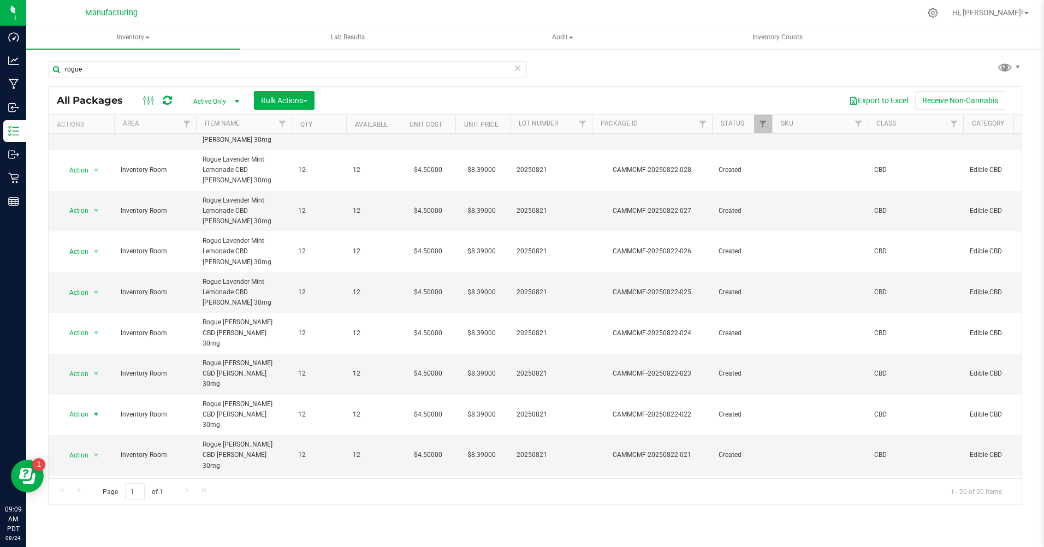
click at [82, 373] on li "Print package label" at bounding box center [95, 372] width 70 height 16
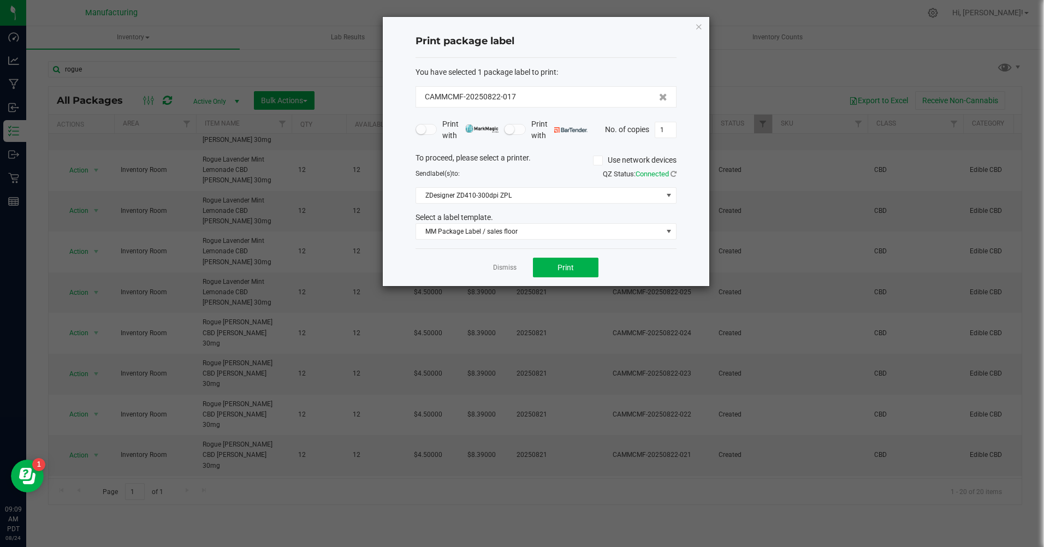
click at [666, 128] on input "1" at bounding box center [665, 129] width 21 height 15
type input "12"
click at [584, 268] on button "Print" at bounding box center [566, 268] width 66 height 20
click at [701, 26] on icon "button" at bounding box center [699, 26] width 8 height 13
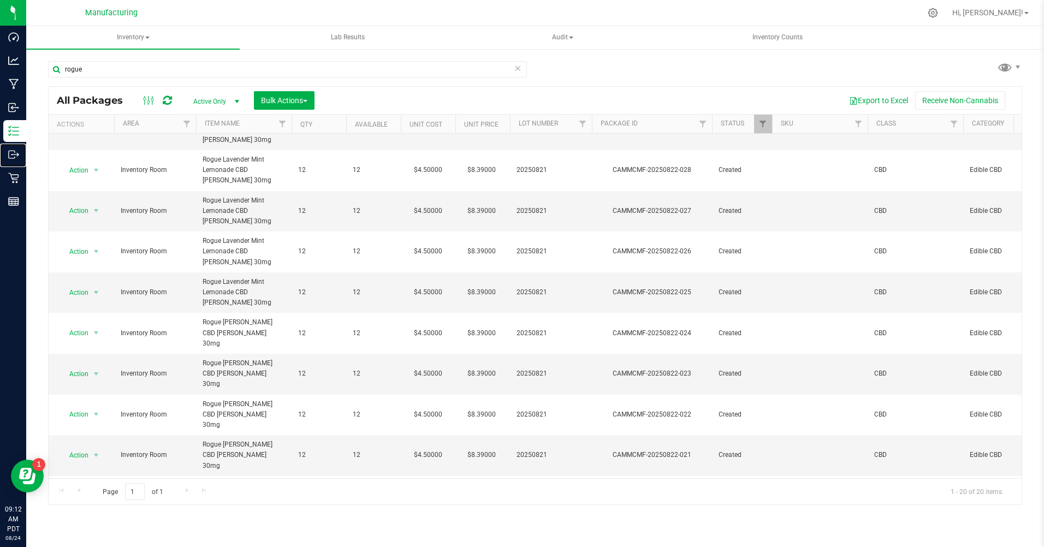
click at [0, 0] on p "Outbound" at bounding box center [0, 0] width 0 height 0
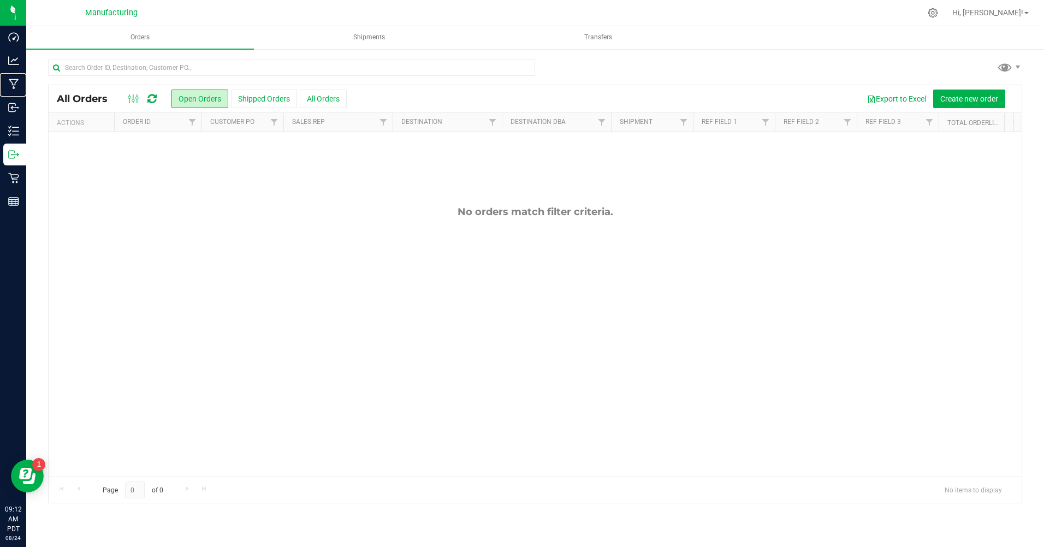
click at [0, 0] on p "Manufacturing" at bounding box center [0, 0] width 0 height 0
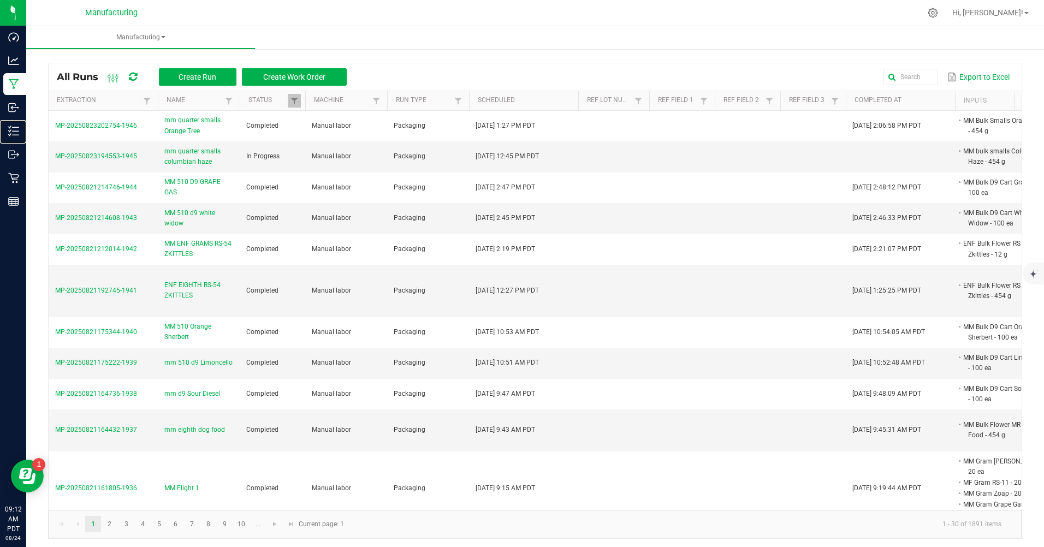
click at [0, 0] on p "Inventory" at bounding box center [0, 0] width 0 height 0
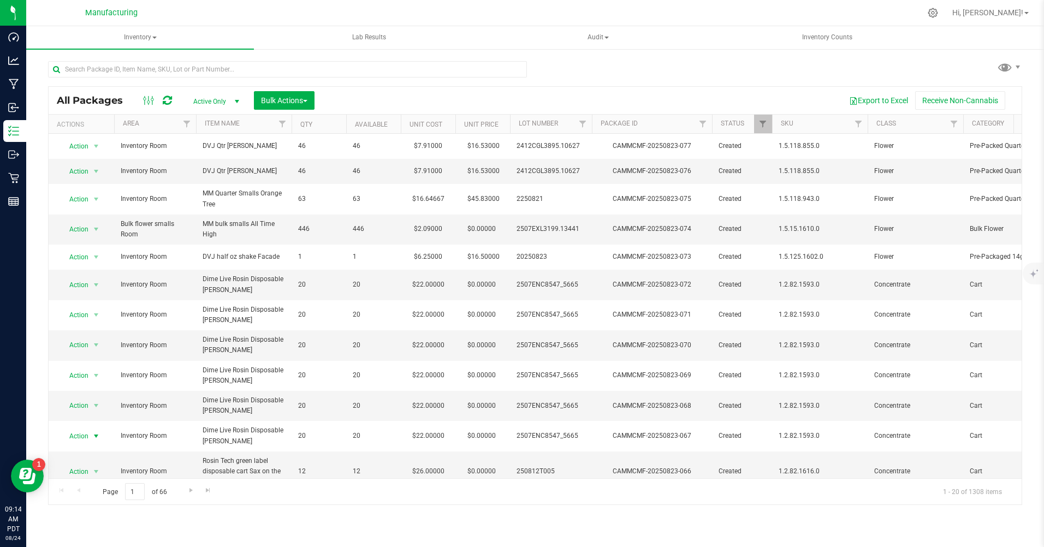
click at [83, 438] on span "Action" at bounding box center [74, 436] width 29 height 15
click at [93, 355] on li "Print package label" at bounding box center [95, 352] width 70 height 16
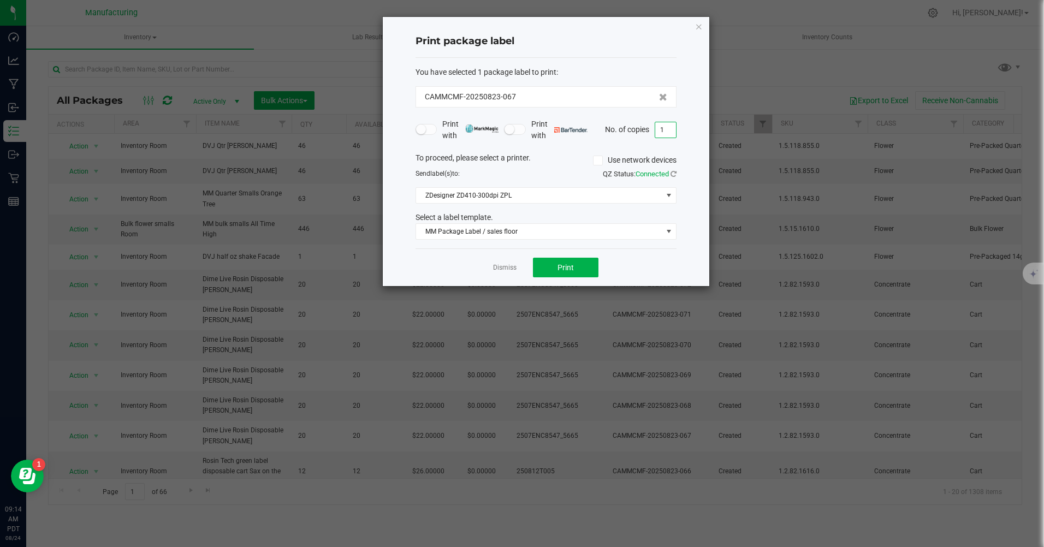
click at [663, 128] on input "1" at bounding box center [665, 129] width 21 height 15
type input "20"
click at [559, 266] on span "Print" at bounding box center [565, 267] width 16 height 9
click at [697, 23] on icon "button" at bounding box center [699, 26] width 8 height 13
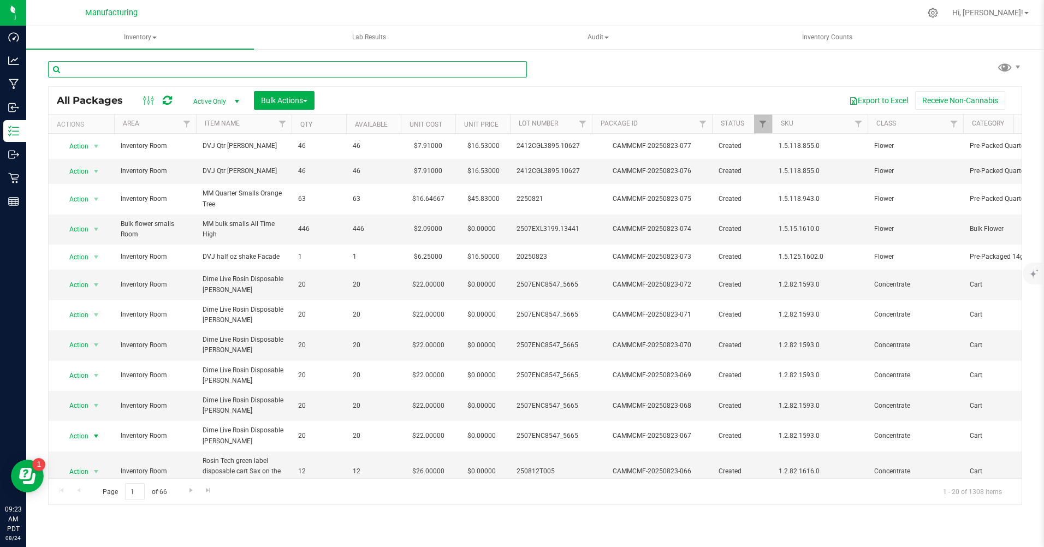
click at [70, 64] on input "text" at bounding box center [287, 69] width 479 height 16
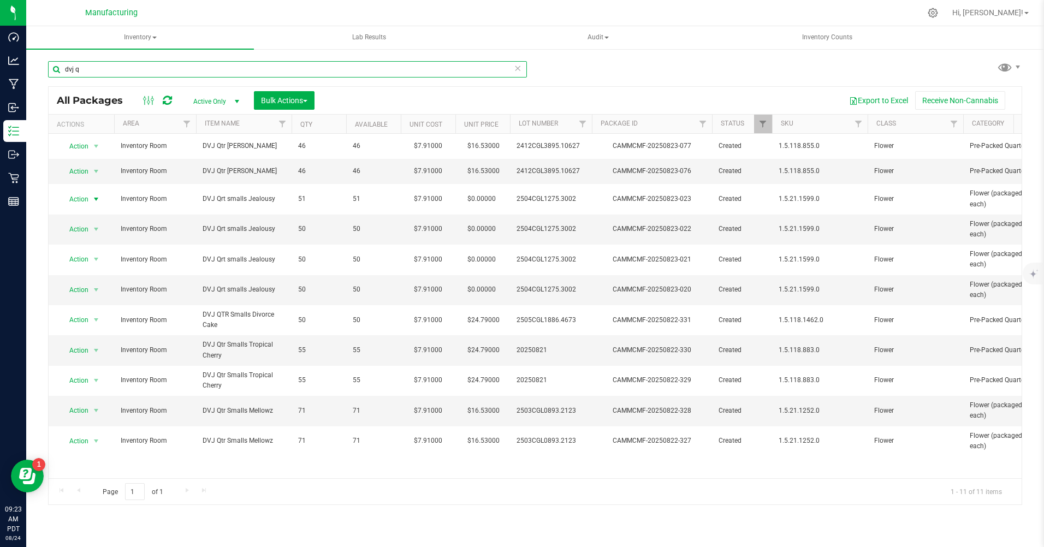
type input "dvj q"
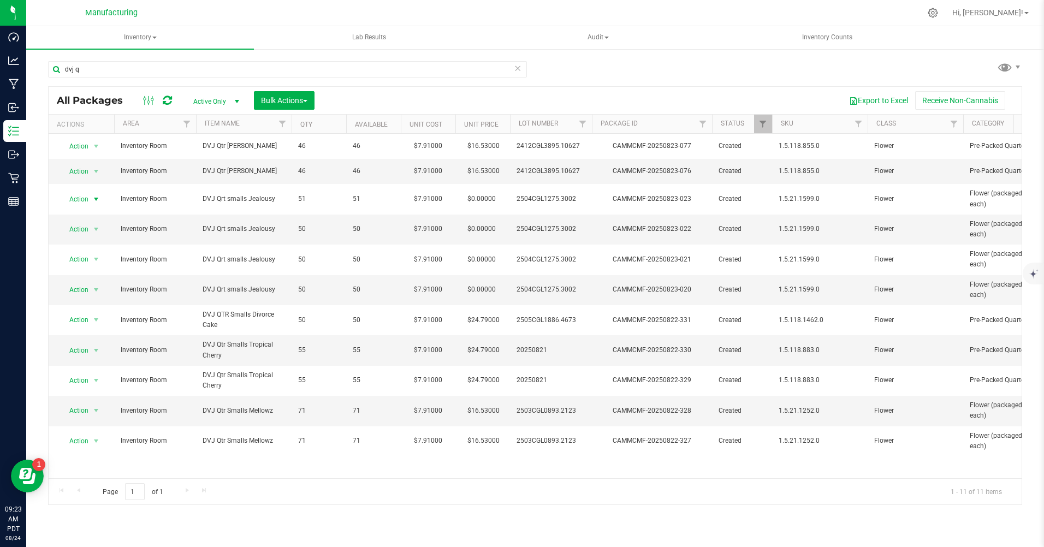
click at [76, 197] on span "Action" at bounding box center [74, 199] width 29 height 15
click at [77, 312] on li "Print package label" at bounding box center [95, 314] width 70 height 16
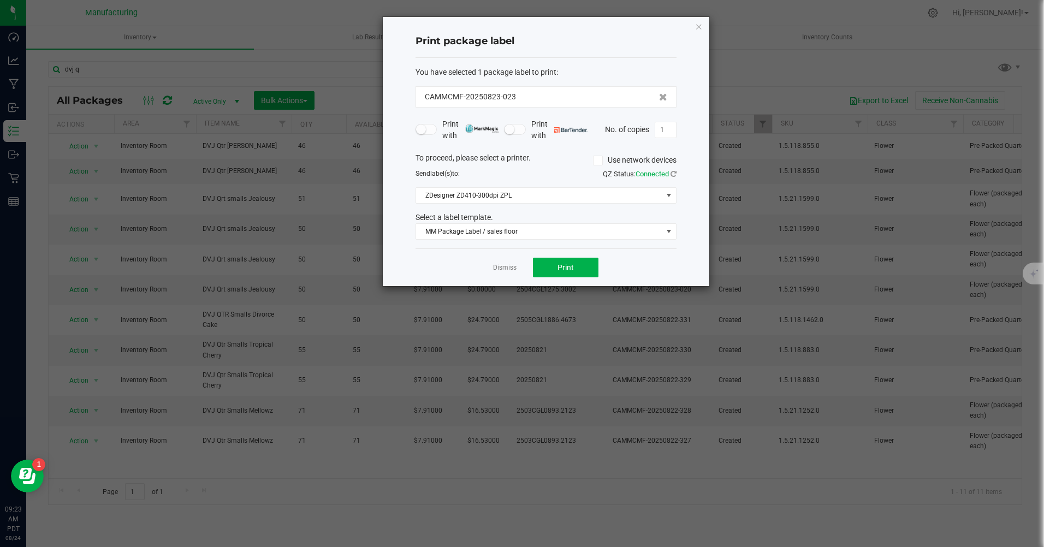
click at [669, 132] on input "1" at bounding box center [665, 129] width 21 height 15
type input "51"
click at [566, 272] on span "Print" at bounding box center [565, 267] width 16 height 9
click at [697, 26] on icon "button" at bounding box center [699, 26] width 8 height 13
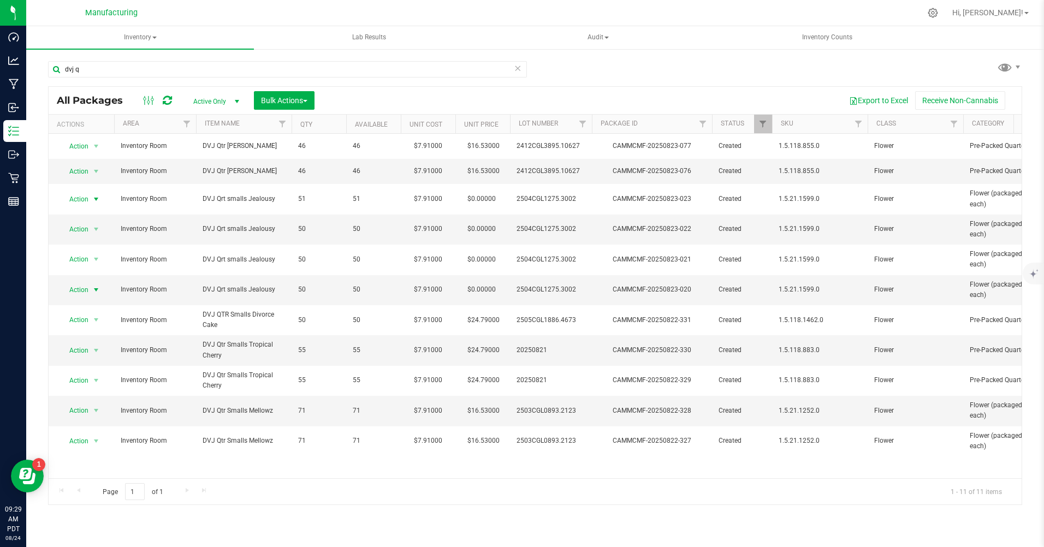
click at [75, 292] on span "Action" at bounding box center [74, 289] width 29 height 15
click at [93, 403] on li "Print package label" at bounding box center [95, 405] width 70 height 16
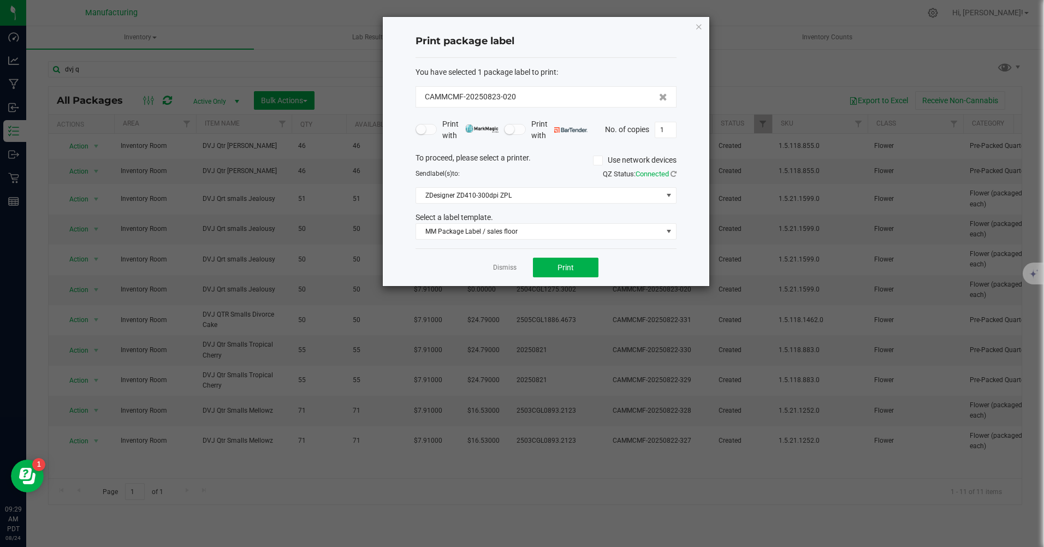
click at [667, 133] on input "1" at bounding box center [665, 129] width 21 height 15
type input "50"
click at [574, 268] on button "Print" at bounding box center [566, 268] width 66 height 20
click at [700, 28] on icon "button" at bounding box center [699, 26] width 8 height 13
